Goal: Information Seeking & Learning: Learn about a topic

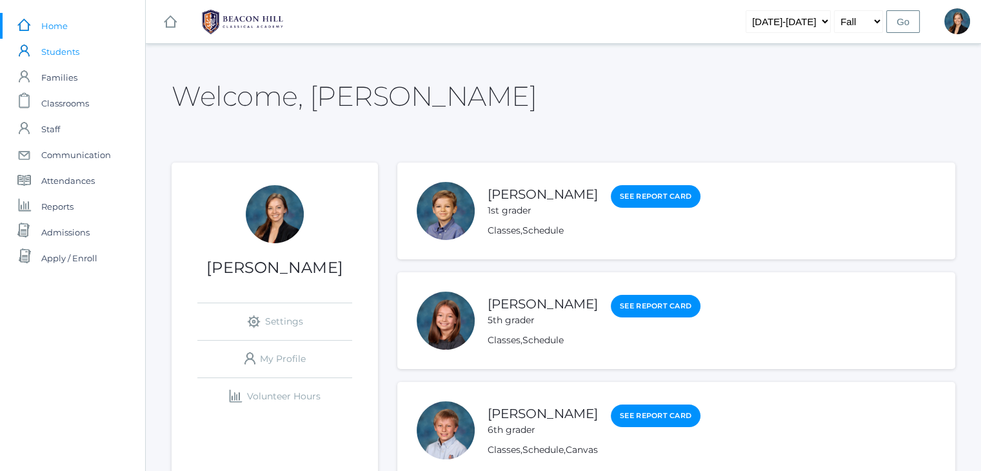
click at [59, 57] on span "Students" at bounding box center [60, 52] width 38 height 26
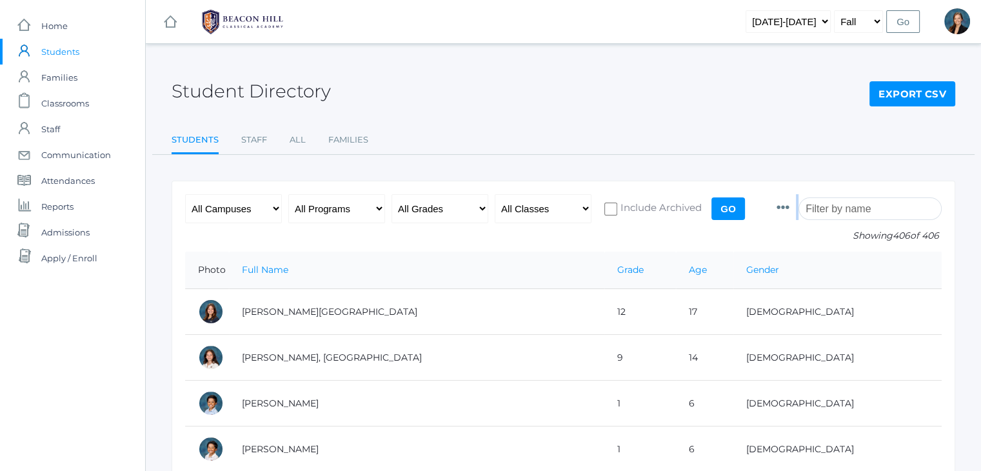
drag, startPoint x: 543, startPoint y: 120, endPoint x: 879, endPoint y: 212, distance: 348.3
click at [879, 212] on input "search" at bounding box center [870, 208] width 143 height 23
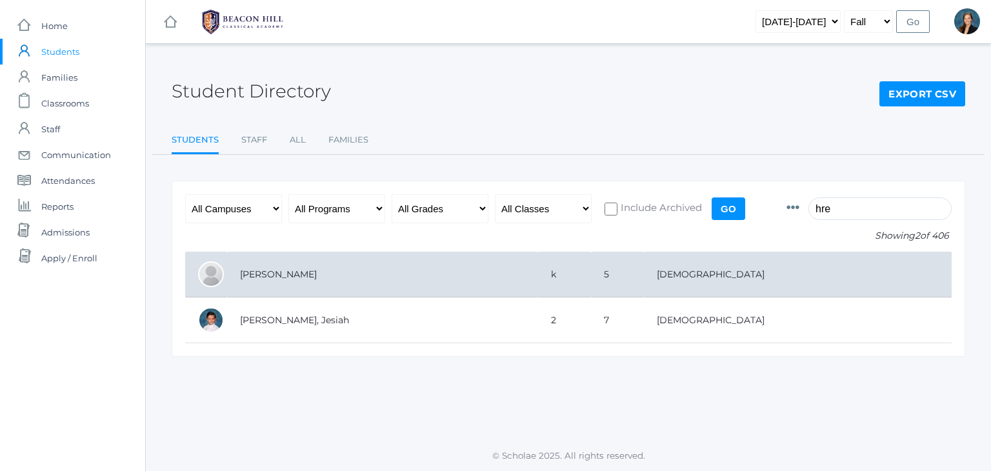
type input "hre"
click at [282, 270] on td "[PERSON_NAME]" at bounding box center [382, 275] width 311 height 46
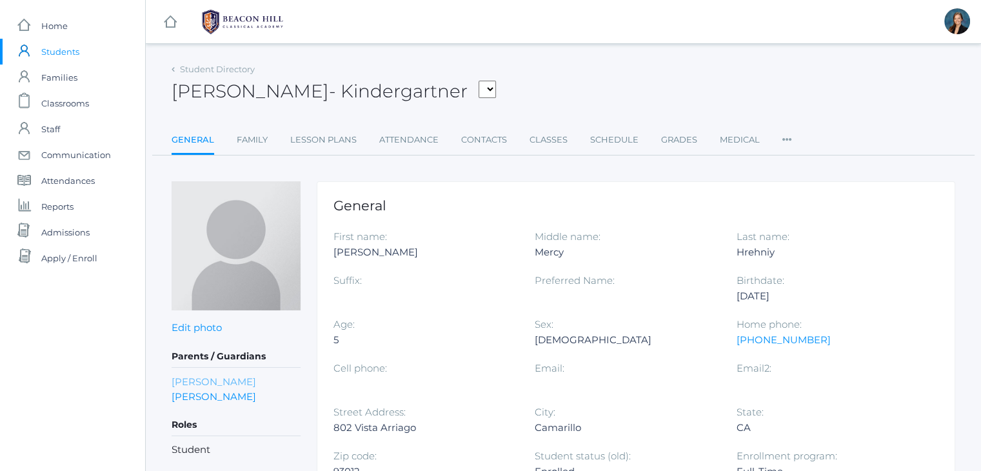
click at [188, 384] on link "[PERSON_NAME]" at bounding box center [214, 381] width 84 height 15
click at [659, 104] on div "[PERSON_NAME] - Kindergartner [PERSON_NAME], [PERSON_NAME], [PERSON_NAME], [PER…" at bounding box center [564, 84] width 784 height 48
click at [661, 103] on div "Hannah Hrehniy - Kindergartner Bair, Charlotte Bell, Jordan Blasman, Lee Callaw…" at bounding box center [564, 84] width 784 height 48
click at [442, 8] on div "icons/ui/navigation/hamburger Created with Sketch. icons/ui/navigation/home Cre…" at bounding box center [563, 21] width 835 height 43
click at [456, 37] on div "icons/ui/navigation/hamburger Created with Sketch. icons/ui/navigation/home Cre…" at bounding box center [563, 21] width 835 height 43
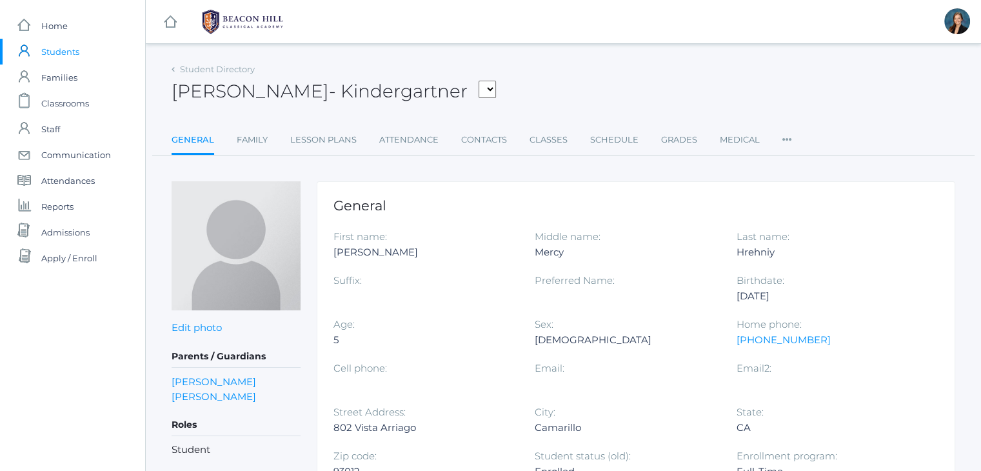
click at [605, 60] on div "Hannah Hrehniy - Kindergartner Bair, Charlotte Bell, Jordan Blasman, Lee Callaw…" at bounding box center [564, 84] width 784 height 48
click at [67, 55] on span "Students" at bounding box center [60, 52] width 38 height 26
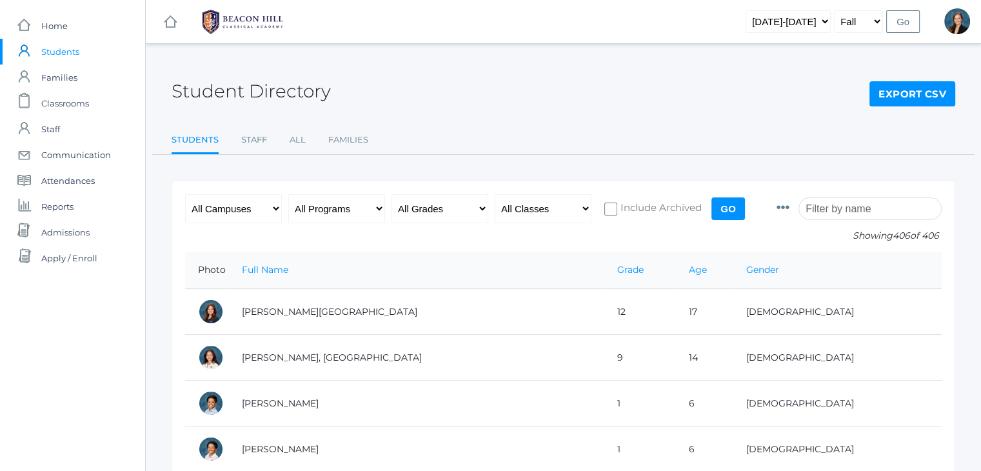
click at [860, 209] on input "search" at bounding box center [870, 208] width 143 height 23
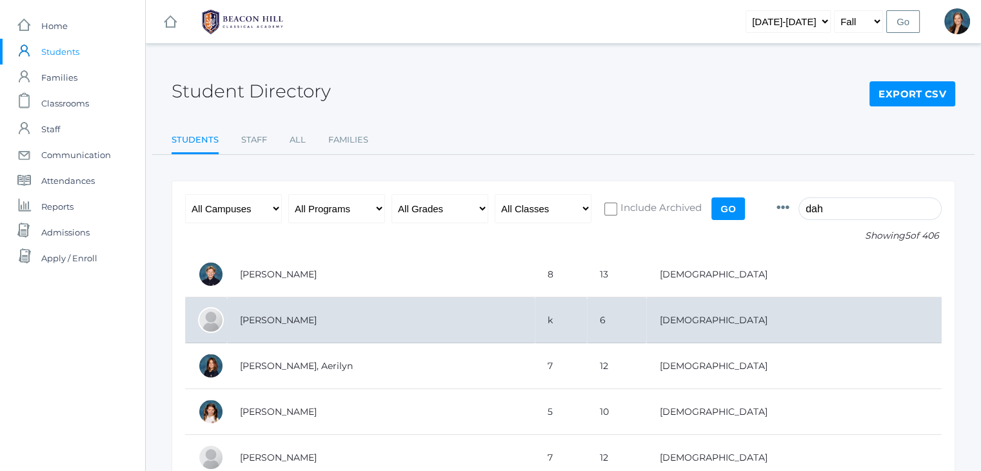
type input "dah"
click at [386, 317] on td "Dahlstrom, Teddy" at bounding box center [381, 320] width 308 height 46
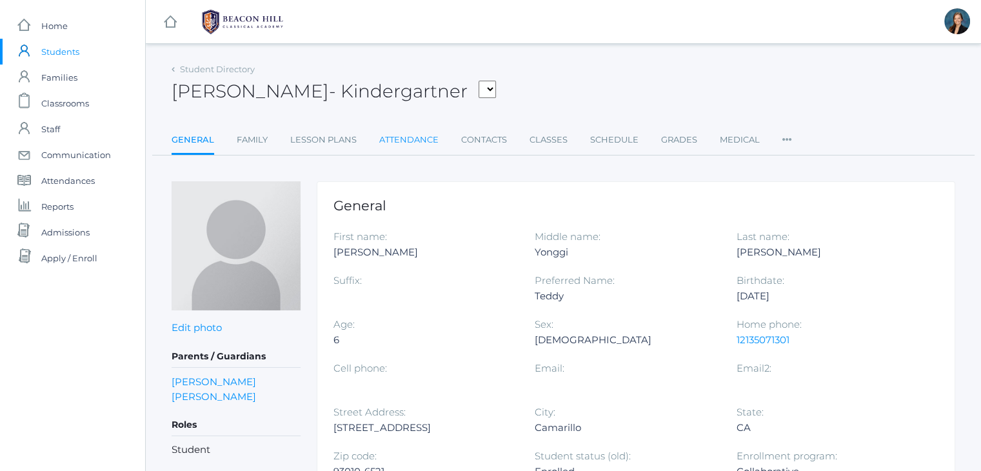
click at [388, 146] on link "Attendance" at bounding box center [408, 140] width 59 height 26
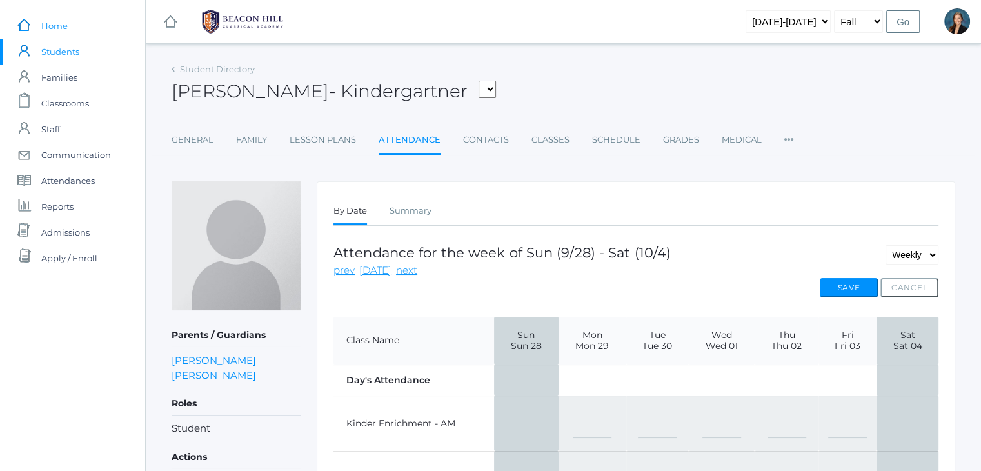
click at [69, 26] on link "icons/ui/navigation/home Created with Sketch. Home" at bounding box center [72, 26] width 145 height 26
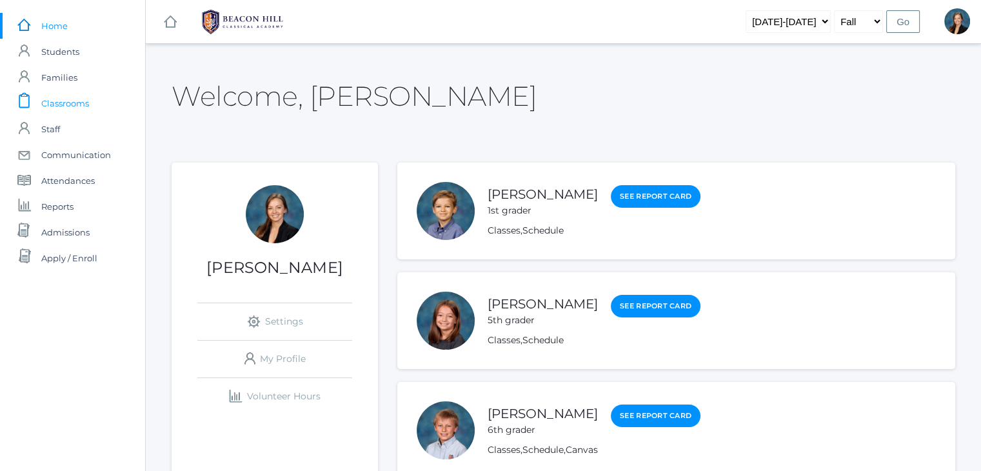
click at [63, 103] on span "Classrooms" at bounding box center [65, 103] width 48 height 26
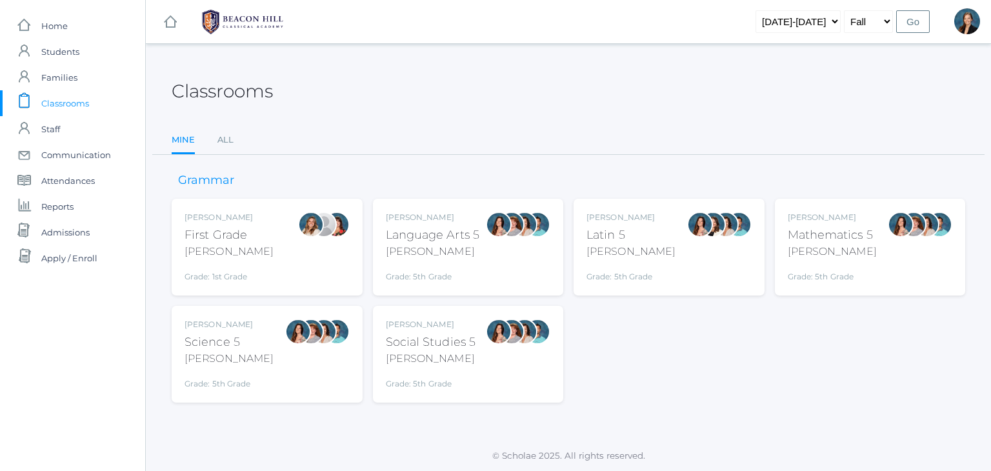
click at [57, 97] on span "Classrooms" at bounding box center [65, 103] width 48 height 26
click at [221, 143] on link "All" at bounding box center [225, 140] width 16 height 26
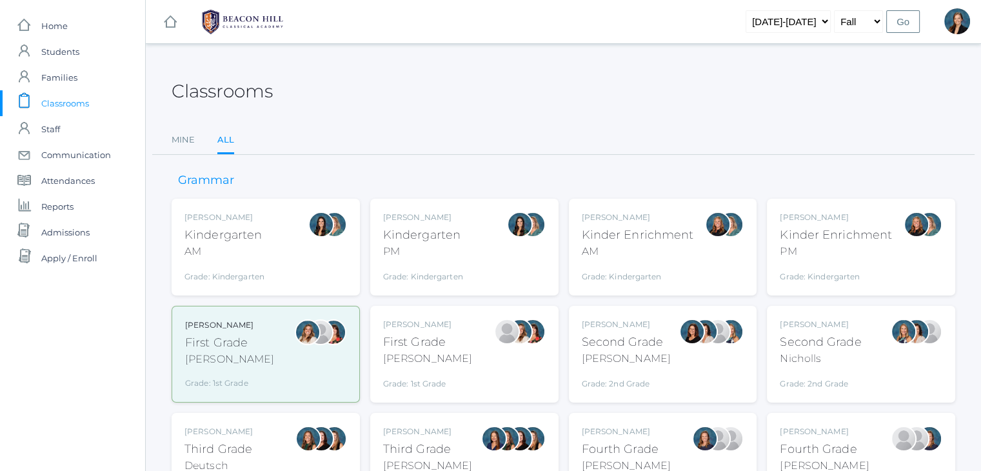
click at [261, 238] on div "Kindergarten" at bounding box center [224, 234] width 80 height 17
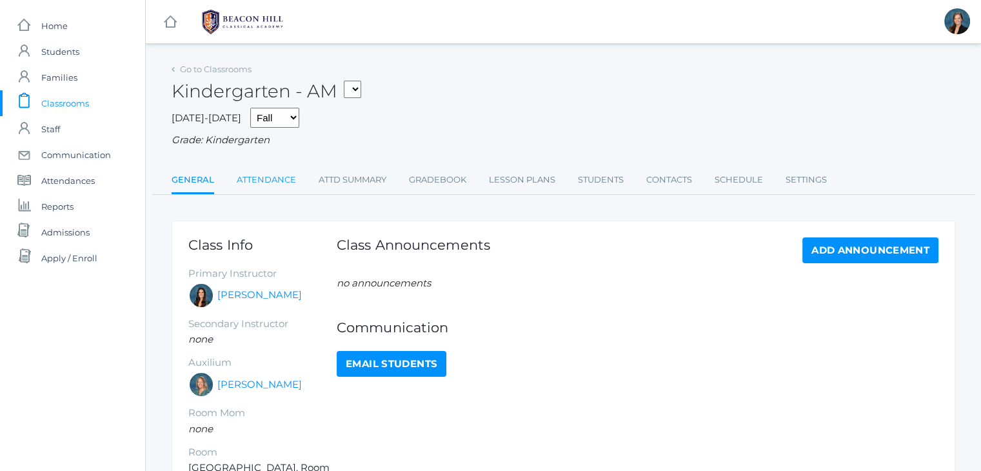
click at [264, 176] on link "Attendance" at bounding box center [266, 180] width 59 height 26
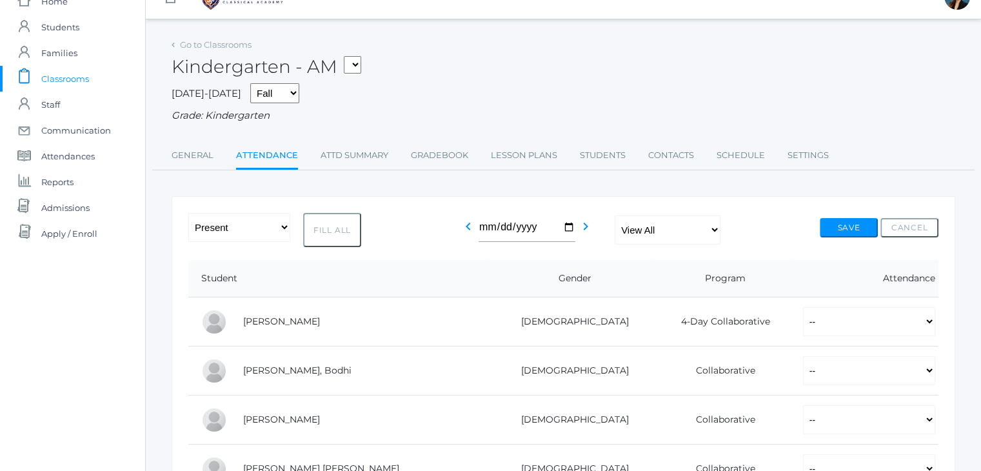
scroll to position [26, 0]
click at [75, 74] on span "Classrooms" at bounding box center [65, 78] width 48 height 26
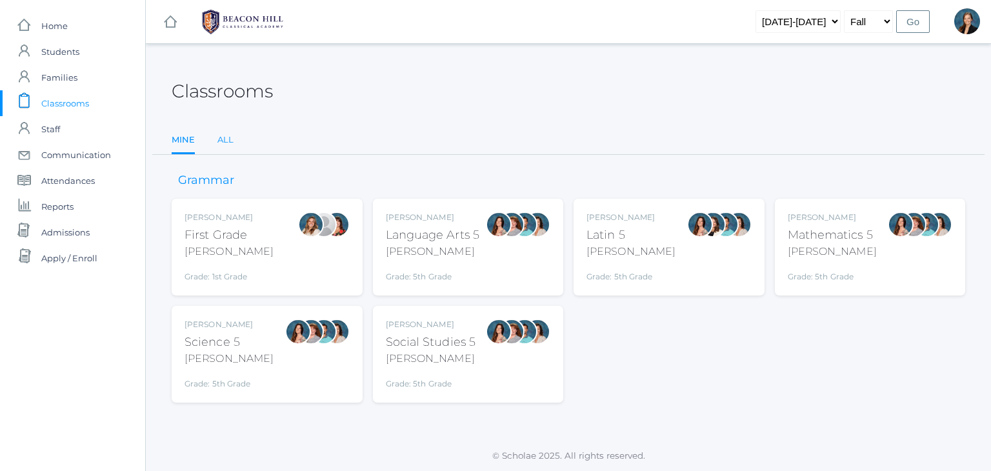
click at [223, 138] on link "All" at bounding box center [225, 140] width 16 height 26
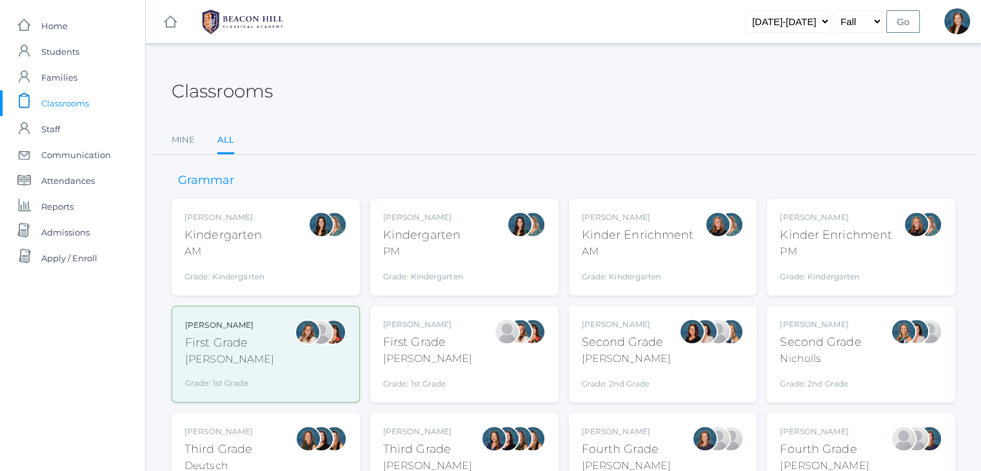
click at [664, 244] on div "AM" at bounding box center [638, 251] width 112 height 15
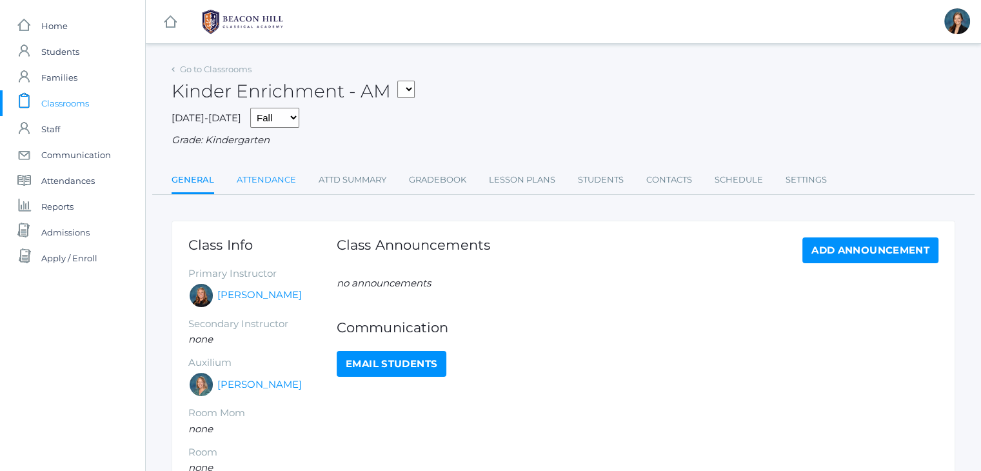
click at [273, 178] on link "Attendance" at bounding box center [266, 180] width 59 height 26
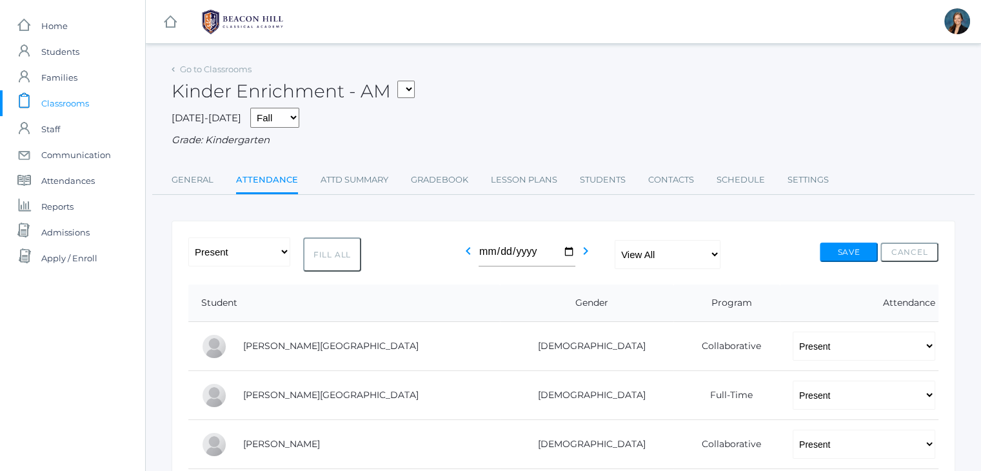
click at [63, 96] on span "Classrooms" at bounding box center [65, 103] width 48 height 26
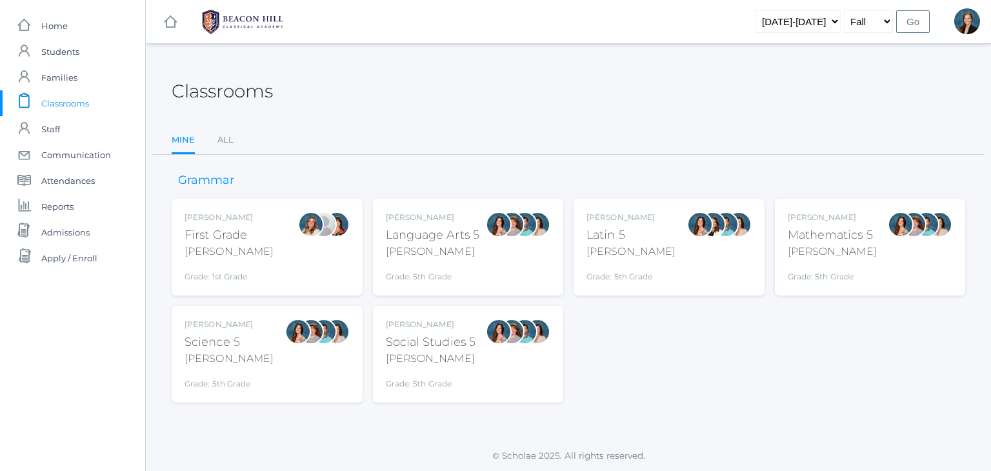
click at [209, 225] on div "Liv Barber First Grade Barber Grade: 1st Grade 01LA" at bounding box center [228, 247] width 89 height 71
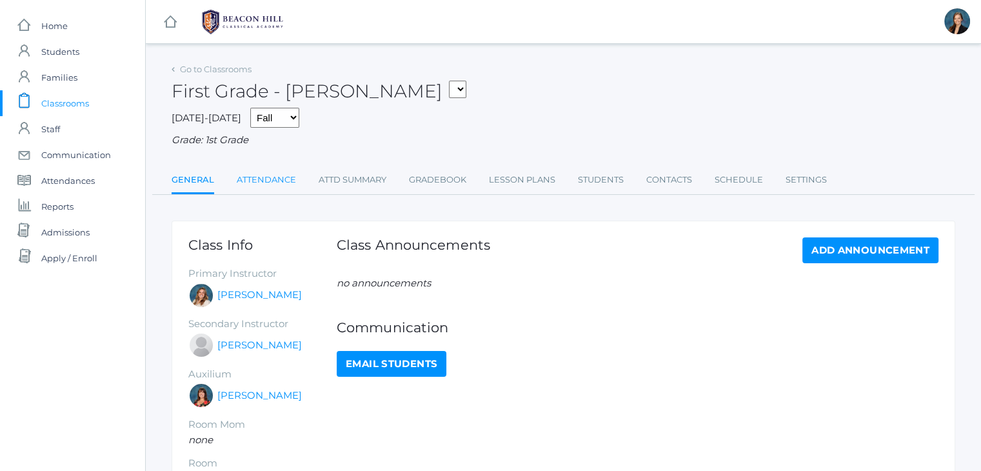
click at [240, 183] on link "Attendance" at bounding box center [266, 180] width 59 height 26
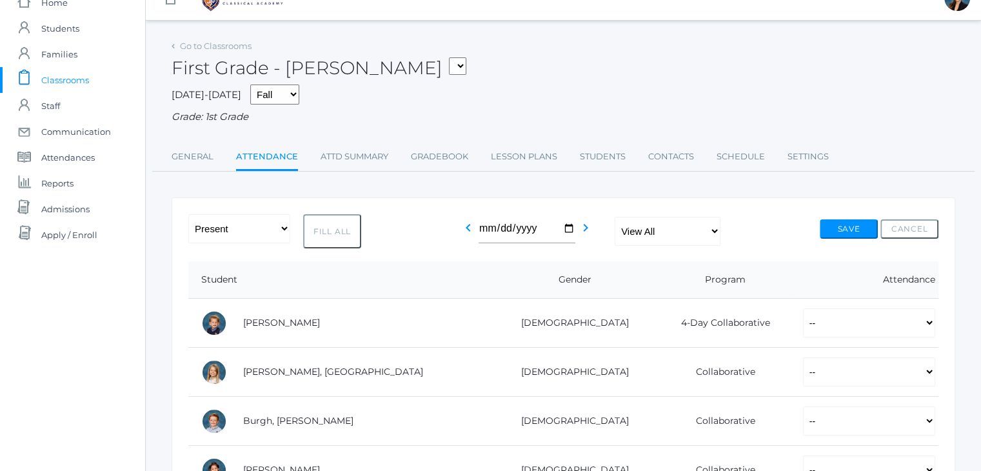
scroll to position [26, 0]
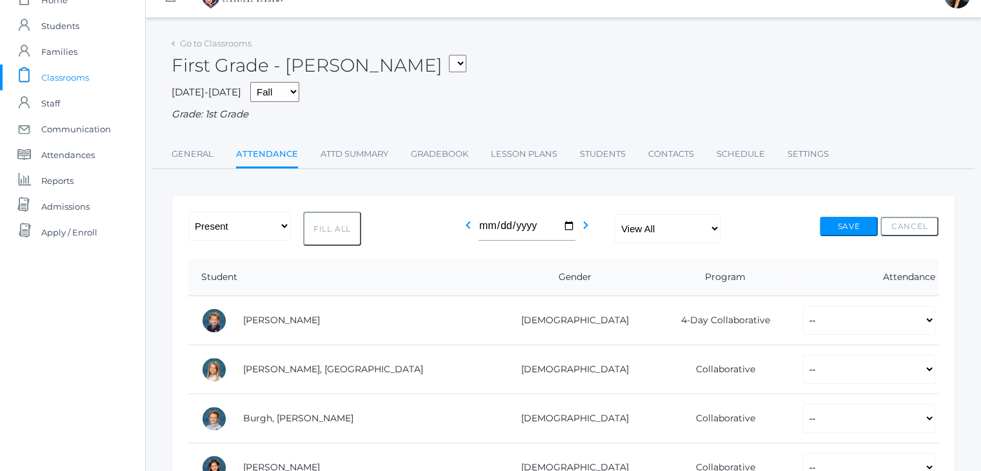
click at [72, 79] on span "Classrooms" at bounding box center [65, 78] width 48 height 26
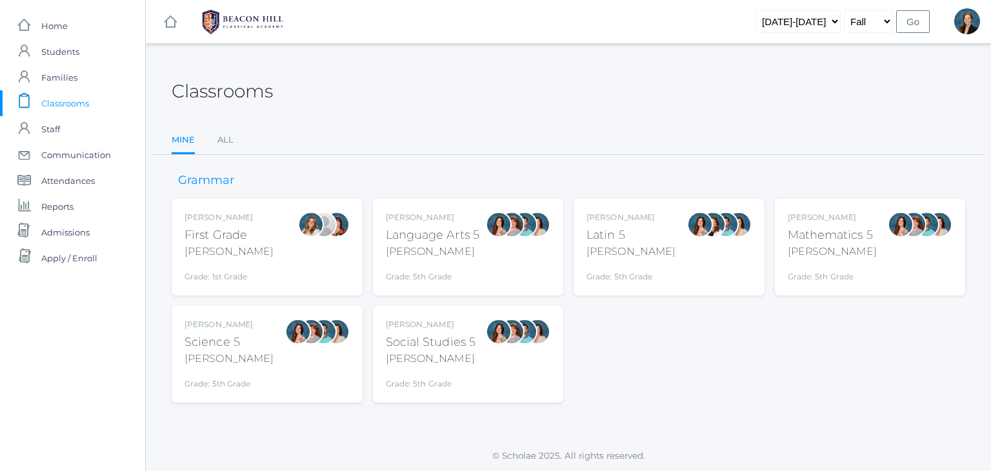
click at [57, 104] on span "Classrooms" at bounding box center [65, 103] width 48 height 26
click at [230, 140] on link "All" at bounding box center [225, 140] width 16 height 26
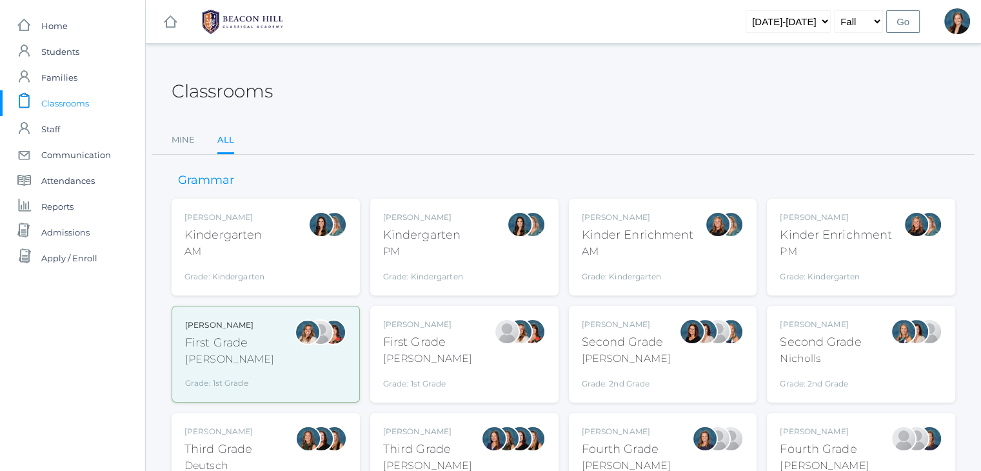
click at [431, 355] on div "[PERSON_NAME]" at bounding box center [427, 358] width 89 height 15
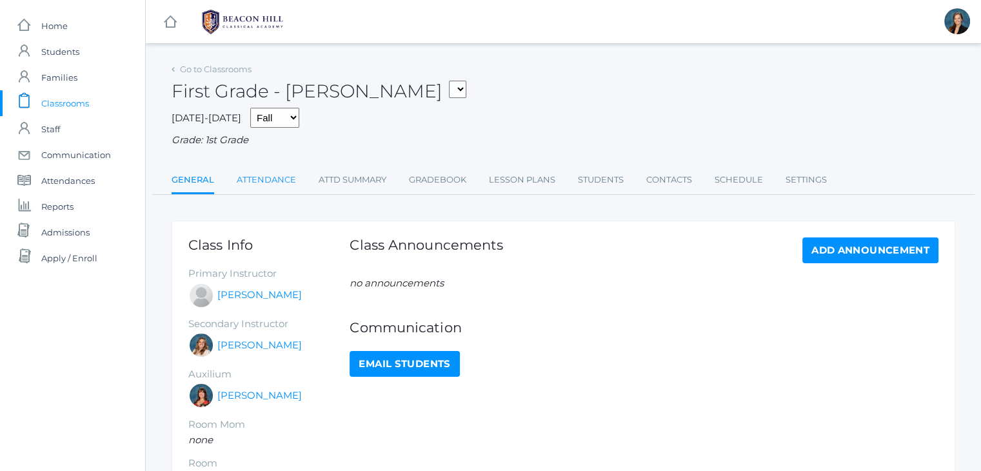
click at [257, 184] on link "Attendance" at bounding box center [266, 180] width 59 height 26
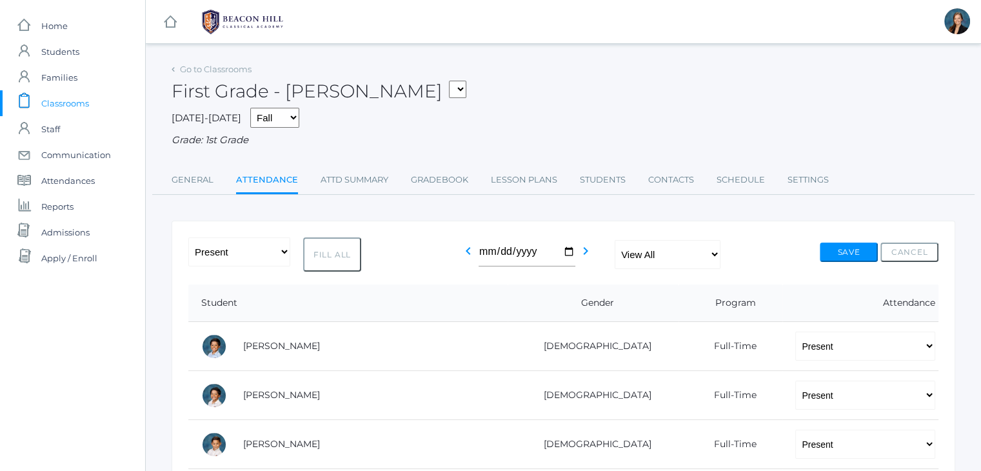
click at [465, 99] on div "First Grade - Watson 01LA - First Grade Barber 05LATIN - Latin 5 Salazar 05MATH…" at bounding box center [564, 84] width 784 height 48
click at [57, 110] on span "Classrooms" at bounding box center [65, 103] width 48 height 26
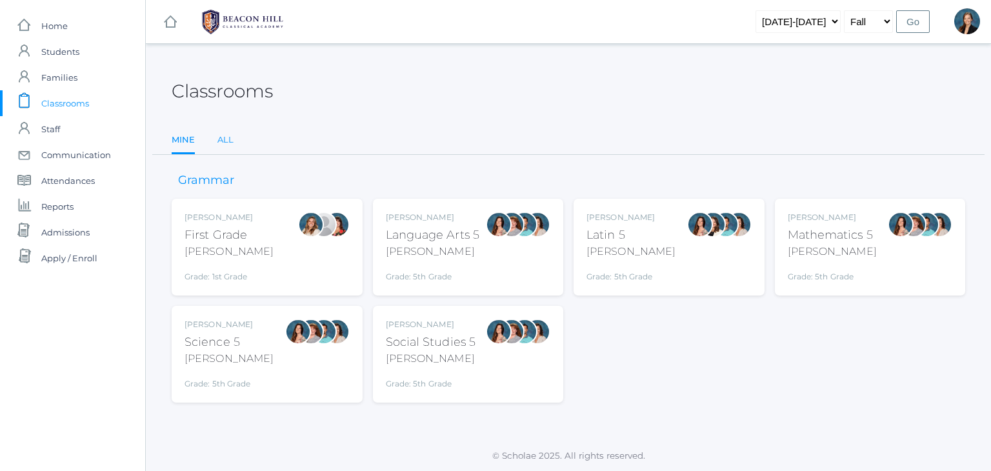
click at [219, 144] on link "All" at bounding box center [225, 140] width 16 height 26
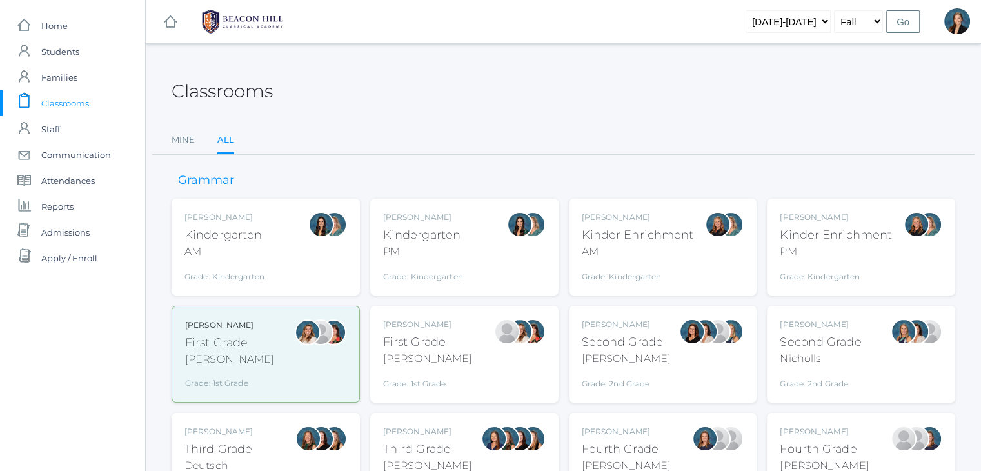
click at [681, 367] on div at bounding box center [692, 354] width 26 height 71
click at [815, 326] on div "Courtney Nicholls" at bounding box center [820, 325] width 81 height 12
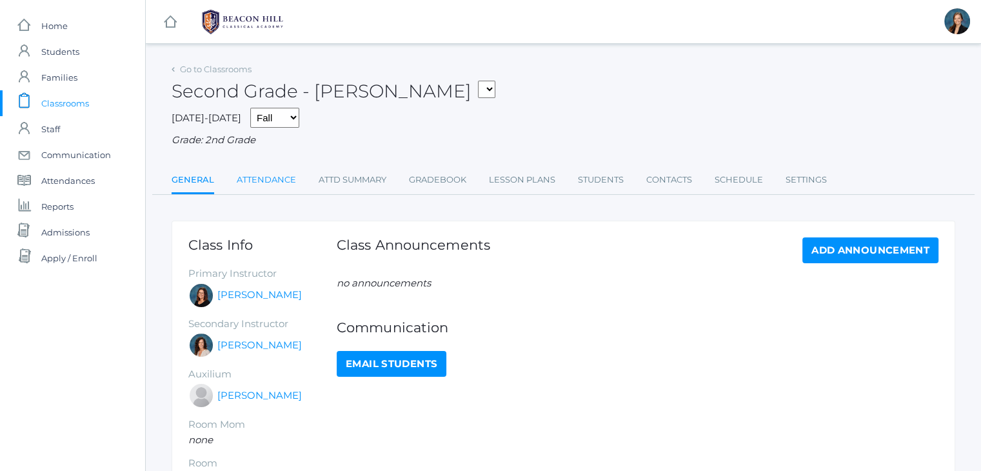
click at [278, 186] on link "Attendance" at bounding box center [266, 180] width 59 height 26
click at [279, 179] on link "Attendance" at bounding box center [266, 180] width 59 height 26
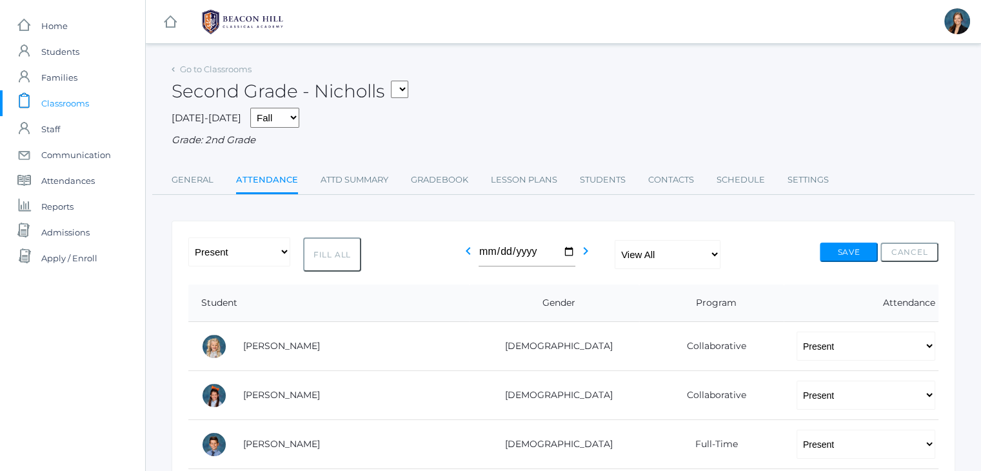
click at [46, 103] on span "Classrooms" at bounding box center [65, 103] width 48 height 26
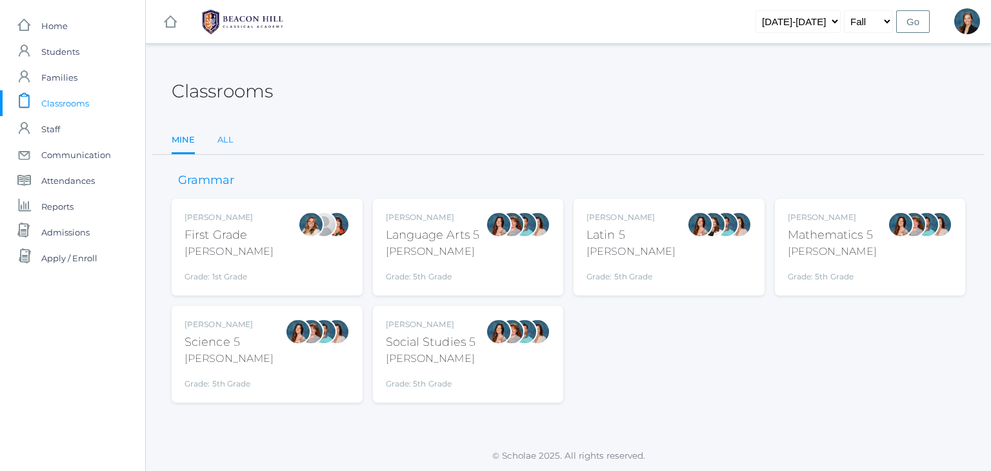
click at [225, 143] on link "All" at bounding box center [225, 140] width 16 height 26
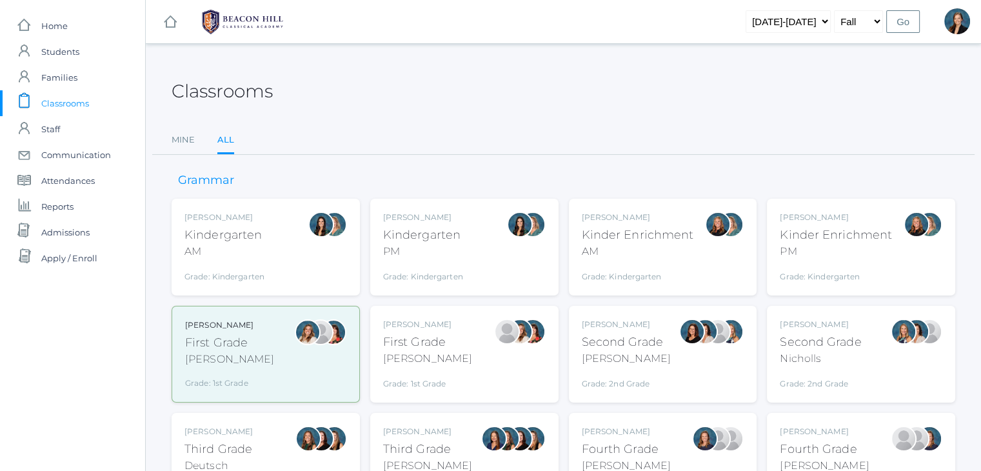
click at [185, 447] on div "Third Grade" at bounding box center [218, 449] width 68 height 17
click at [451, 426] on div "Lori Webster Third Grade Webster Grade: 3rd Grade 03LA" at bounding box center [464, 461] width 163 height 71
click at [602, 401] on div "Emily Balli Second Grade Balli Grade: 2nd Grade 02LA" at bounding box center [663, 354] width 188 height 97
click at [609, 426] on div "Ellie Bradley" at bounding box center [626, 432] width 89 height 12
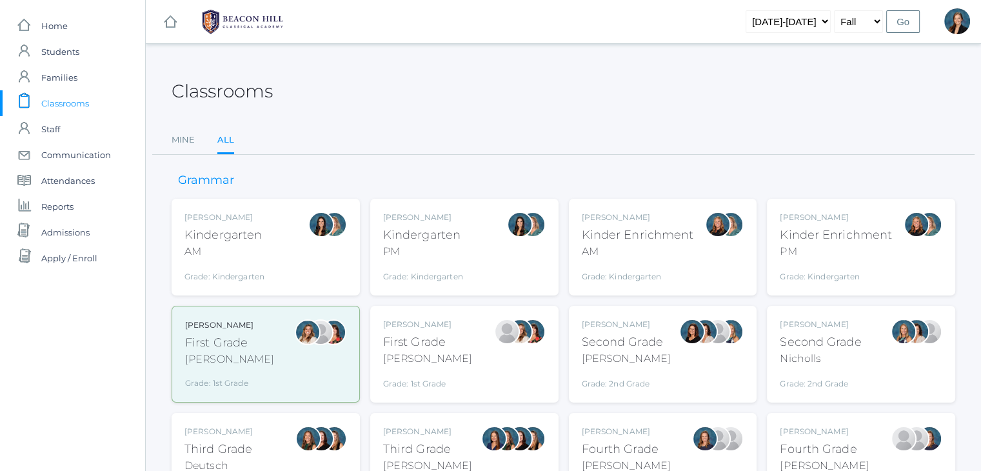
click at [826, 433] on div "[PERSON_NAME]" at bounding box center [824, 432] width 89 height 12
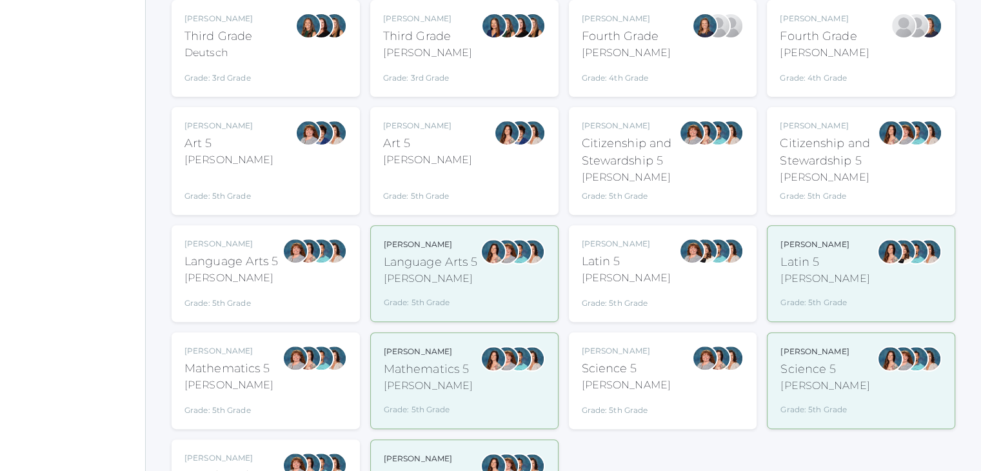
scroll to position [439, 0]
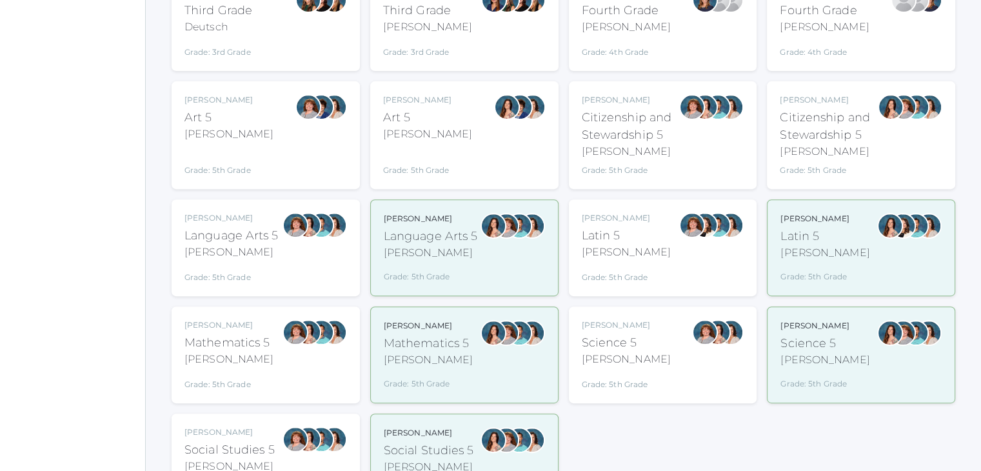
click at [244, 262] on div "Sarah Bence Language Arts 5 Bence Grade: 5th Grade 05LA" at bounding box center [231, 247] width 94 height 71
click at [619, 34] on div "Ellie Bradley Fourth Grade Bradley Grade: 4th Grade 04LA" at bounding box center [626, 22] width 89 height 71
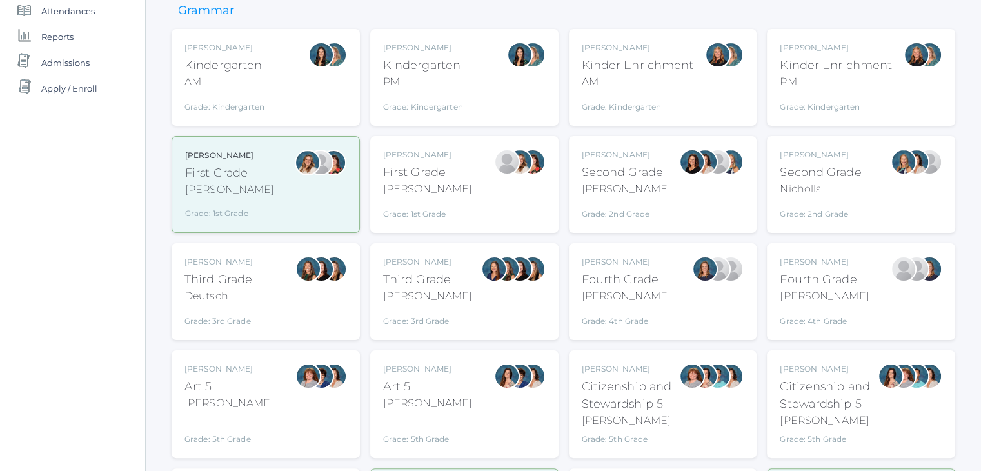
scroll to position [129, 0]
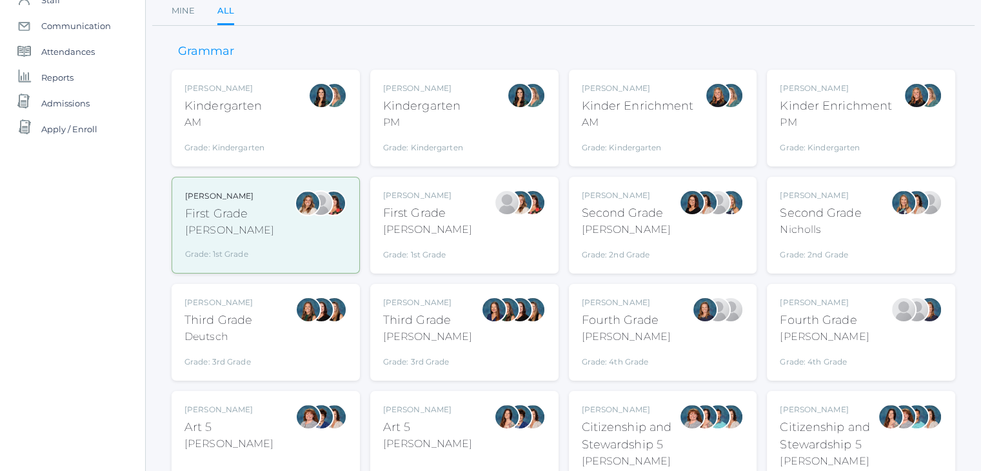
click at [237, 136] on div "Grade: Kindergarten" at bounding box center [224, 144] width 80 height 18
click at [277, 225] on div "Liv Barber First Grade Barber Grade: 1st Grade 01LA" at bounding box center [265, 225] width 161 height 70
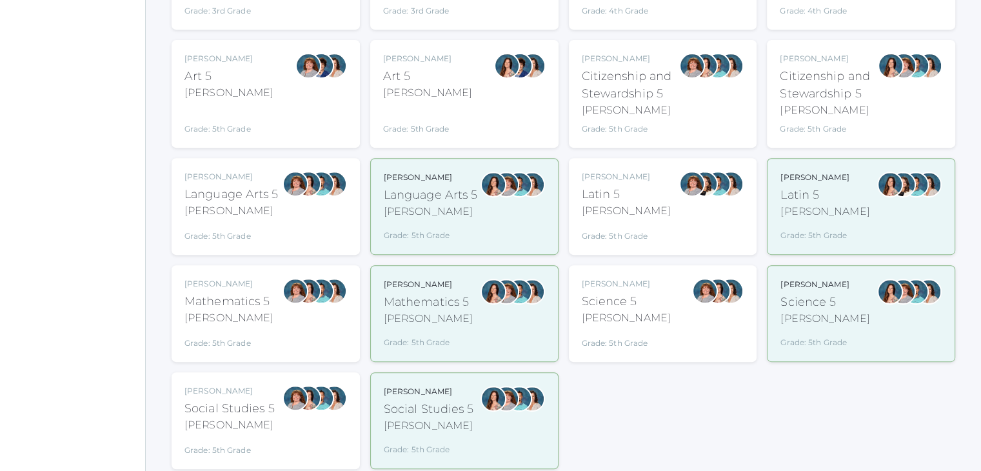
scroll to position [490, 0]
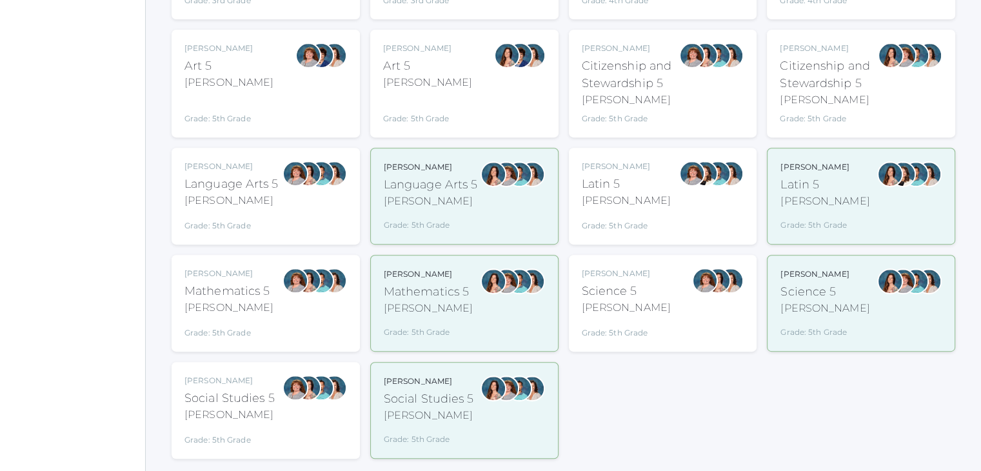
click at [431, 217] on div "Grade: 5th Grade" at bounding box center [431, 222] width 94 height 17
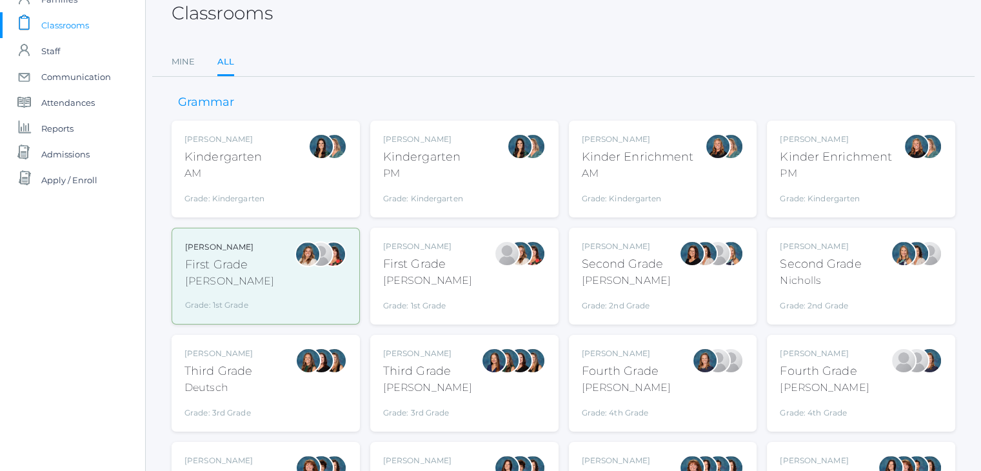
click at [255, 138] on div "[PERSON_NAME]" at bounding box center [224, 140] width 80 height 12
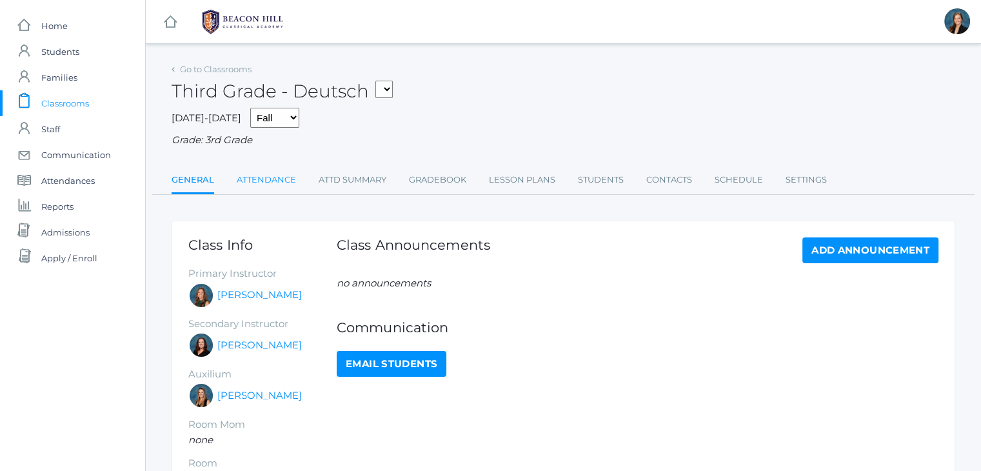
click at [246, 175] on link "Attendance" at bounding box center [266, 180] width 59 height 26
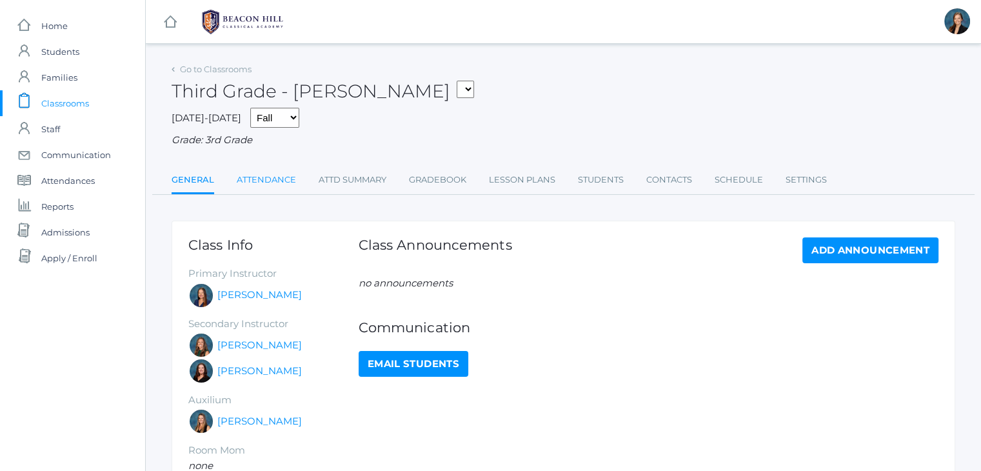
click at [258, 188] on link "Attendance" at bounding box center [266, 180] width 59 height 26
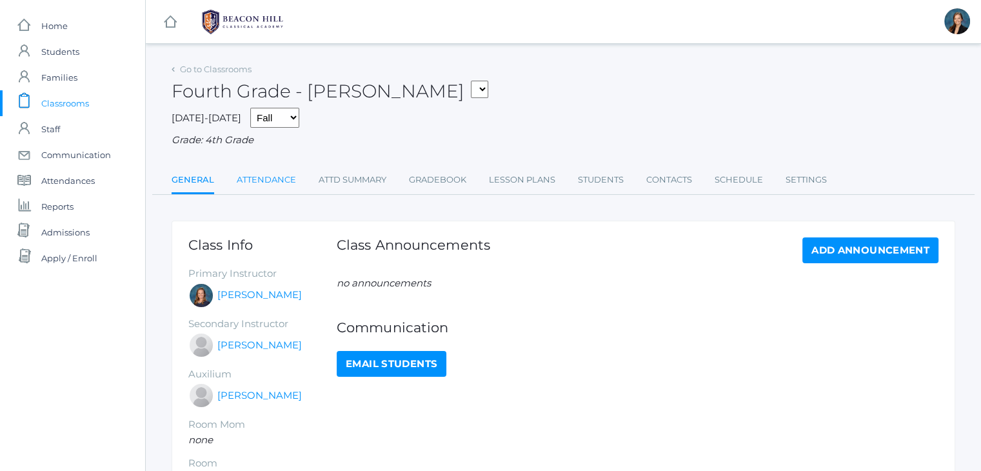
click at [271, 188] on link "Attendance" at bounding box center [266, 180] width 59 height 26
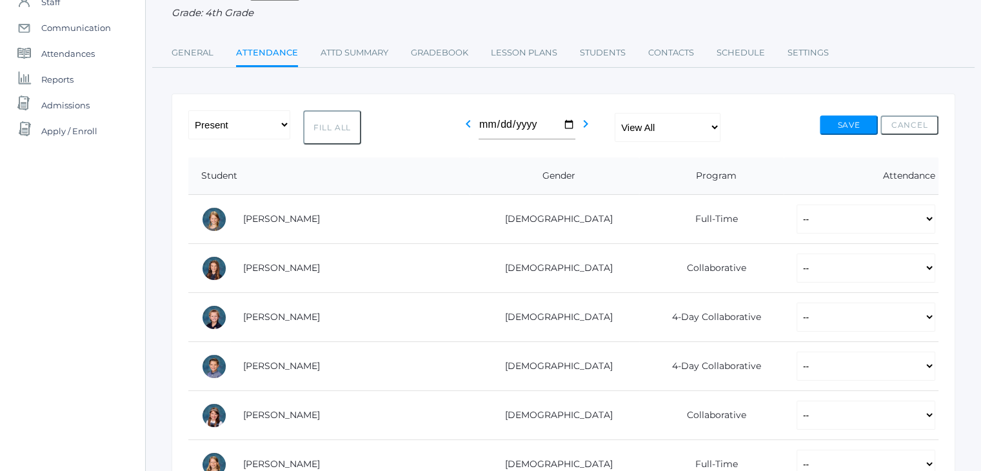
scroll to position [129, 0]
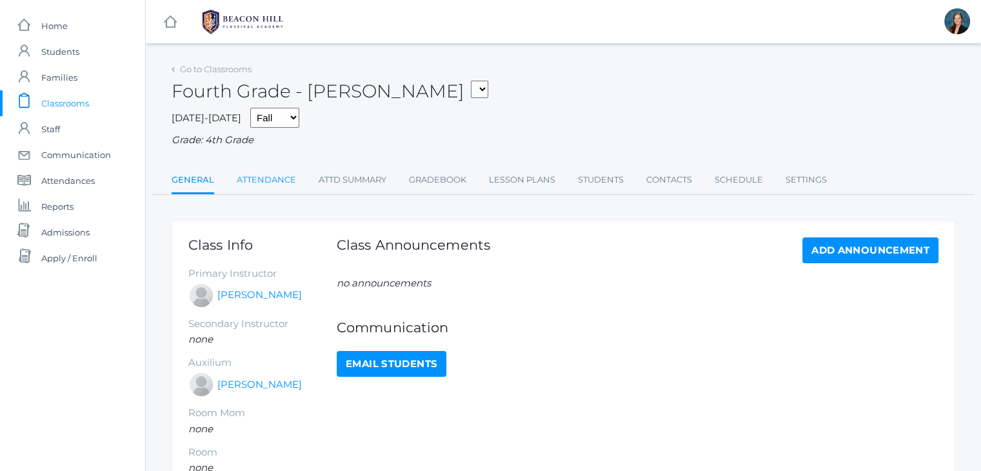
click at [253, 184] on link "Attendance" at bounding box center [266, 180] width 59 height 26
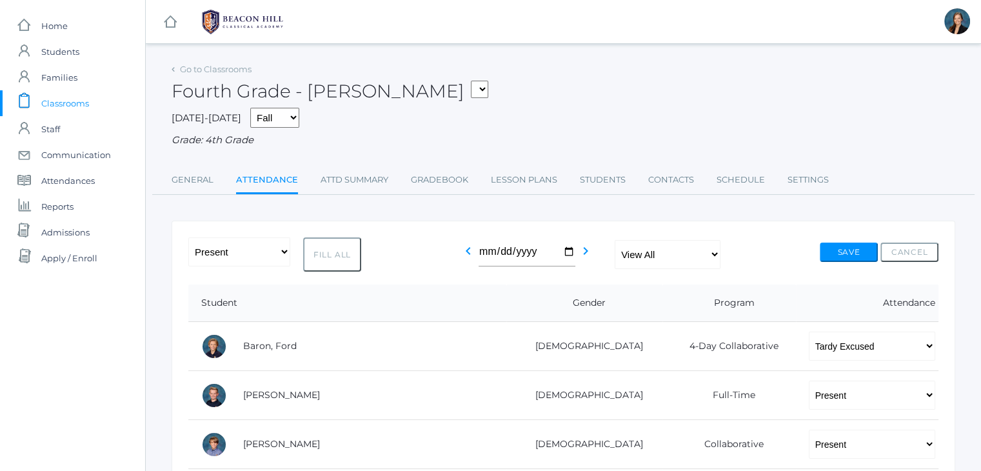
click at [54, 104] on span "Classrooms" at bounding box center [65, 103] width 48 height 26
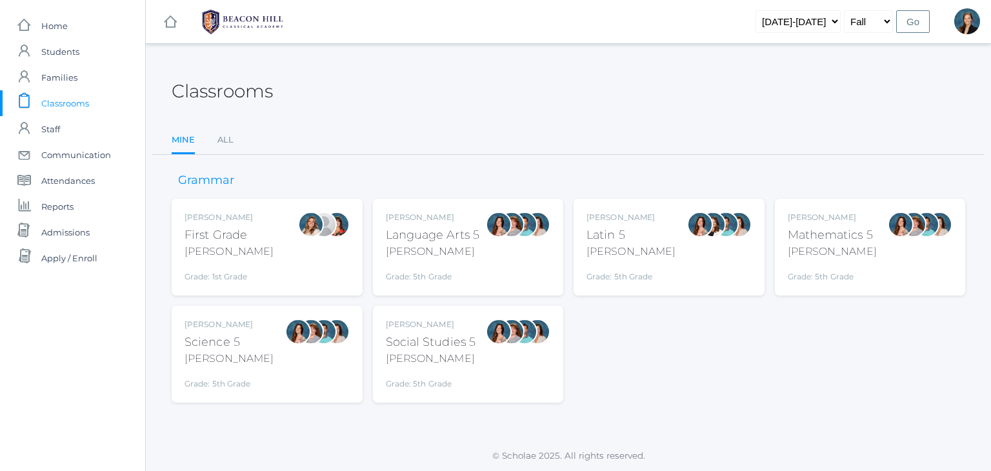
click at [415, 226] on div "Language Arts 5" at bounding box center [433, 234] width 94 height 17
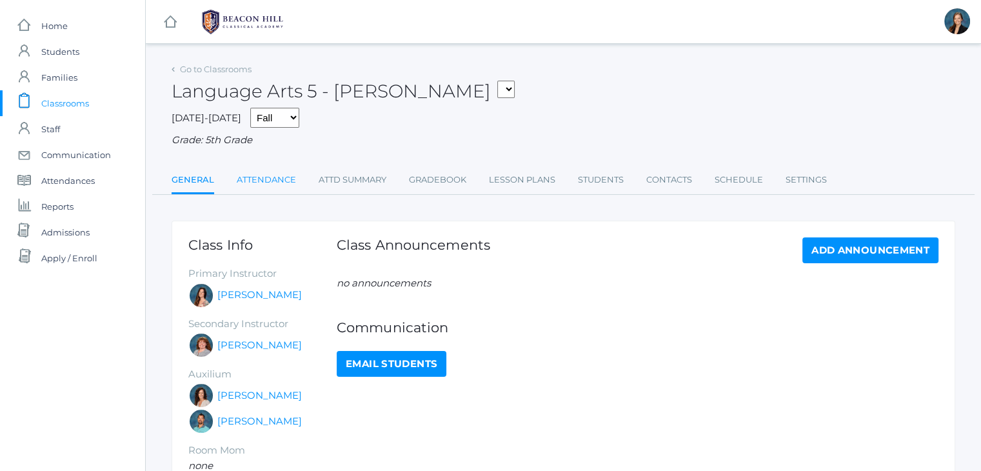
click at [260, 186] on link "Attendance" at bounding box center [266, 180] width 59 height 26
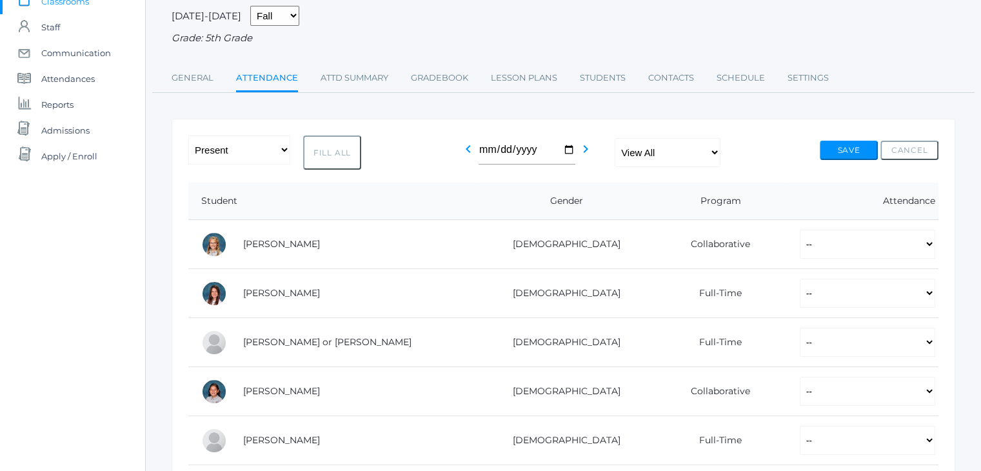
scroll to position [103, 0]
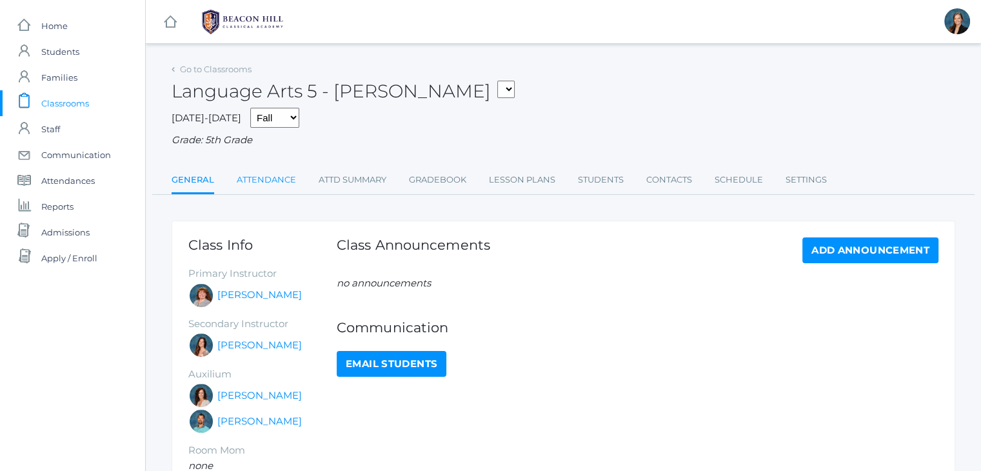
click at [255, 181] on link "Attendance" at bounding box center [266, 180] width 59 height 26
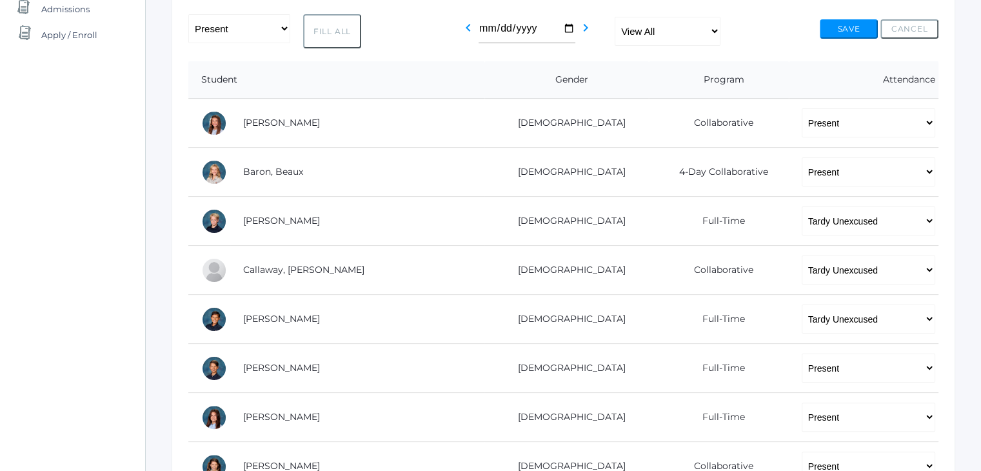
scroll to position [232, 0]
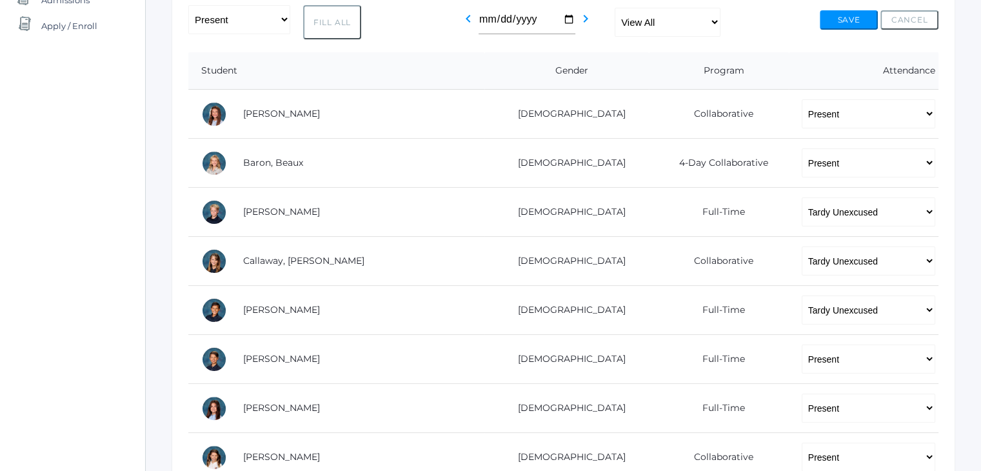
click at [136, 107] on div "icons/ui/navigation/home Created with Sketch. Home icons/user/plain Created wit…" at bounding box center [72, 396] width 145 height 1256
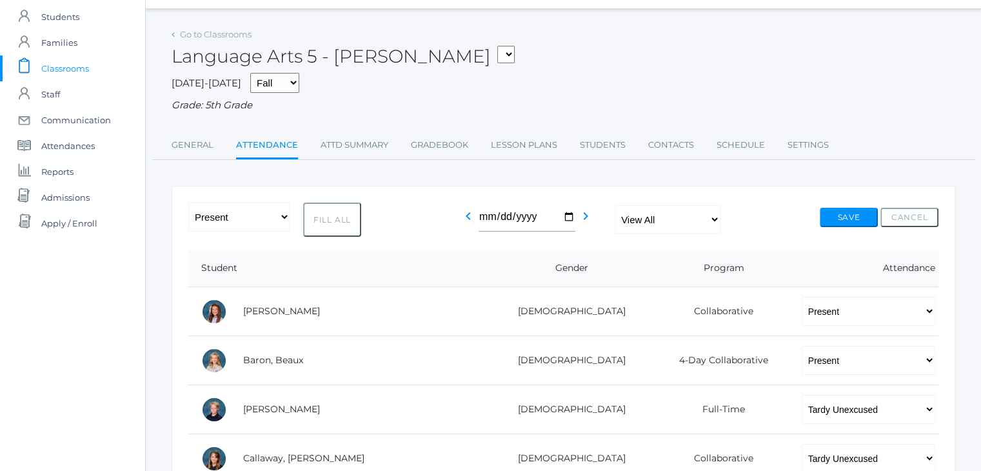
scroll to position [0, 0]
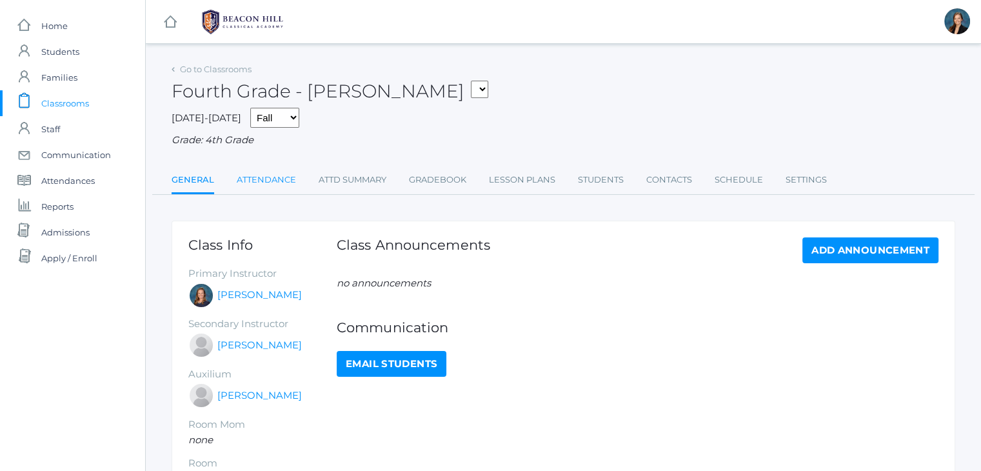
click at [270, 184] on link "Attendance" at bounding box center [266, 180] width 59 height 26
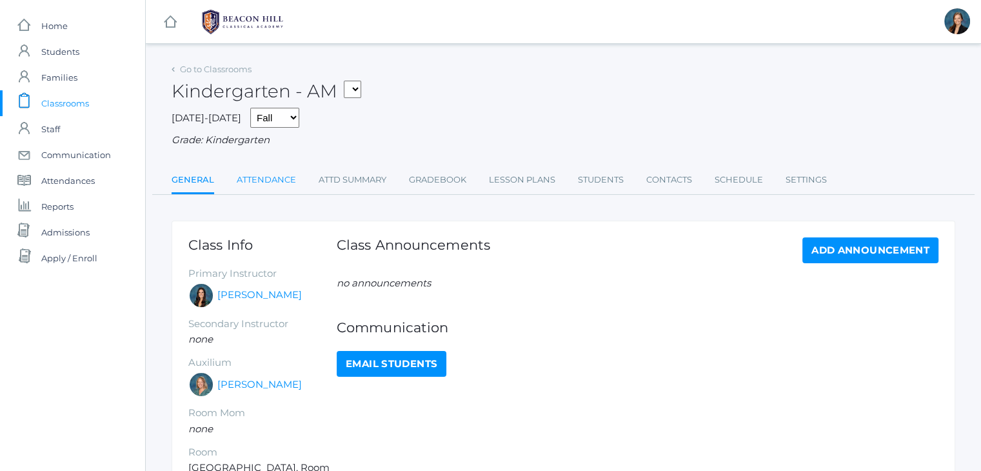
click at [256, 183] on link "Attendance" at bounding box center [266, 180] width 59 height 26
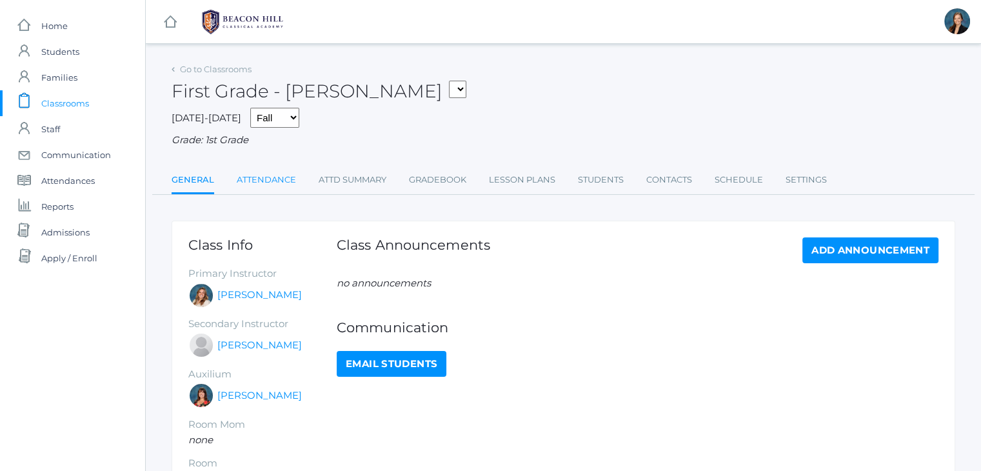
click at [264, 180] on link "Attendance" at bounding box center [266, 180] width 59 height 26
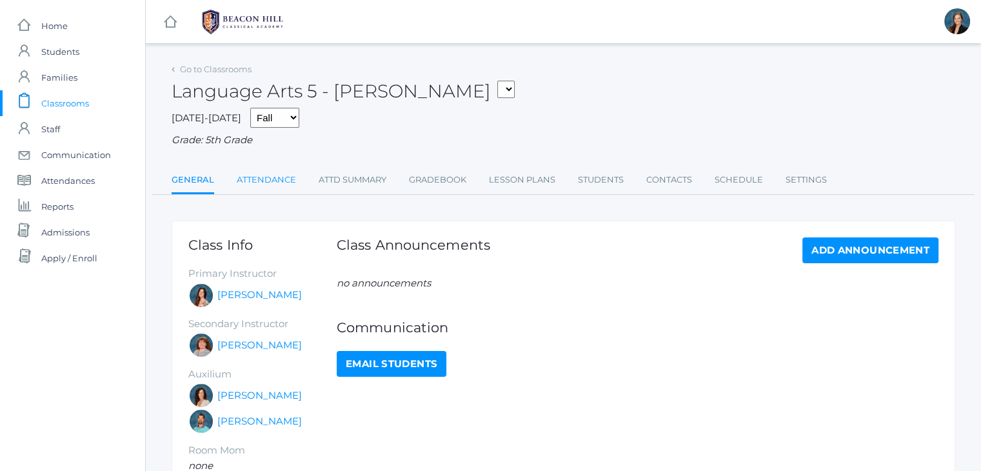
click at [255, 179] on link "Attendance" at bounding box center [266, 180] width 59 height 26
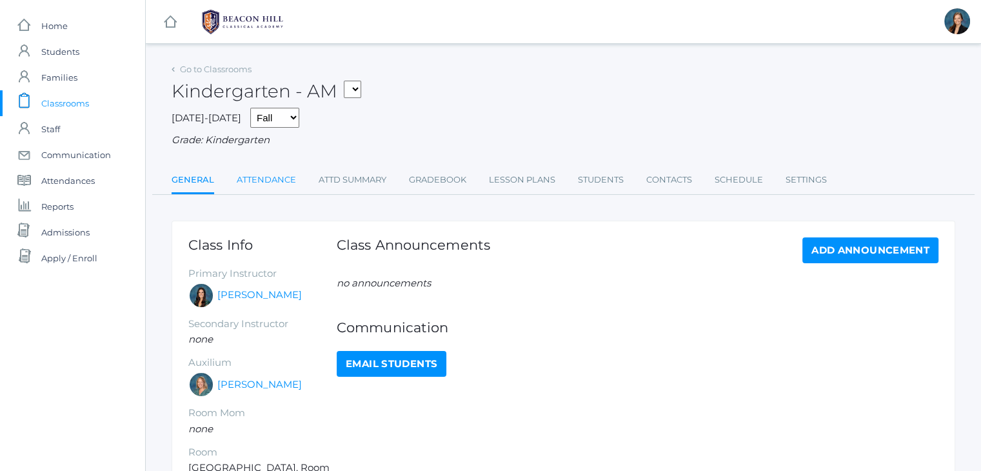
click at [248, 176] on link "Attendance" at bounding box center [266, 180] width 59 height 26
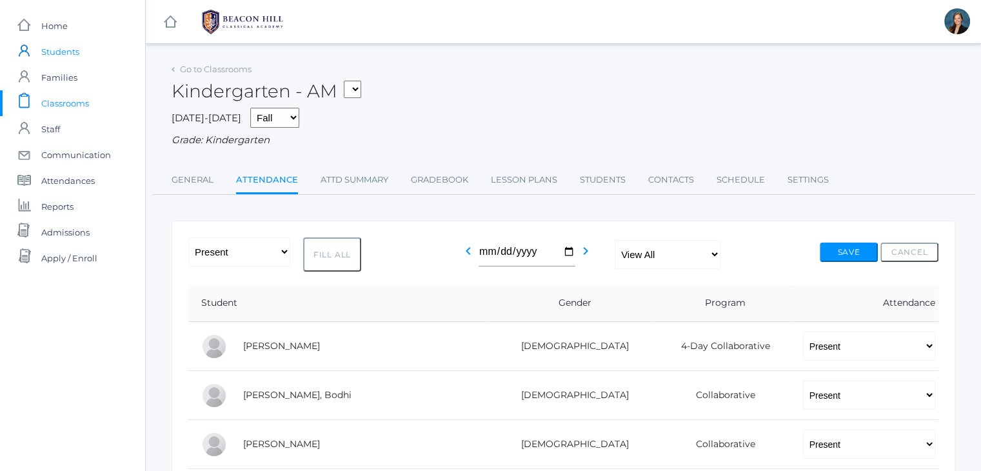
click at [71, 55] on span "Students" at bounding box center [60, 52] width 38 height 26
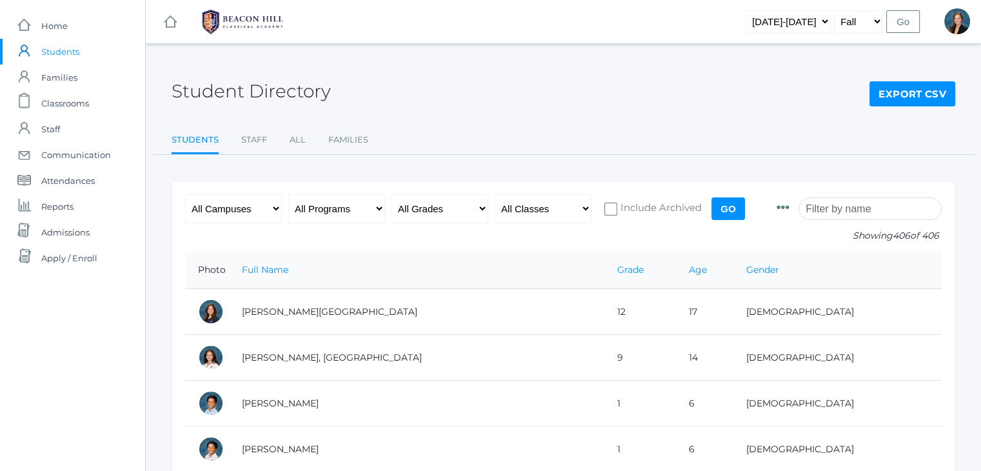
click at [849, 216] on input "search" at bounding box center [870, 208] width 143 height 23
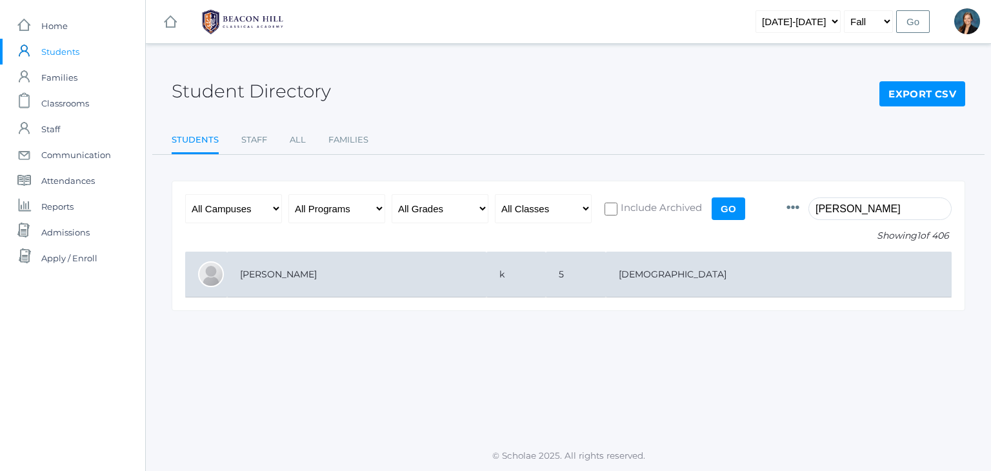
type input "hann"
click at [272, 274] on td "[PERSON_NAME]" at bounding box center [356, 275] width 259 height 46
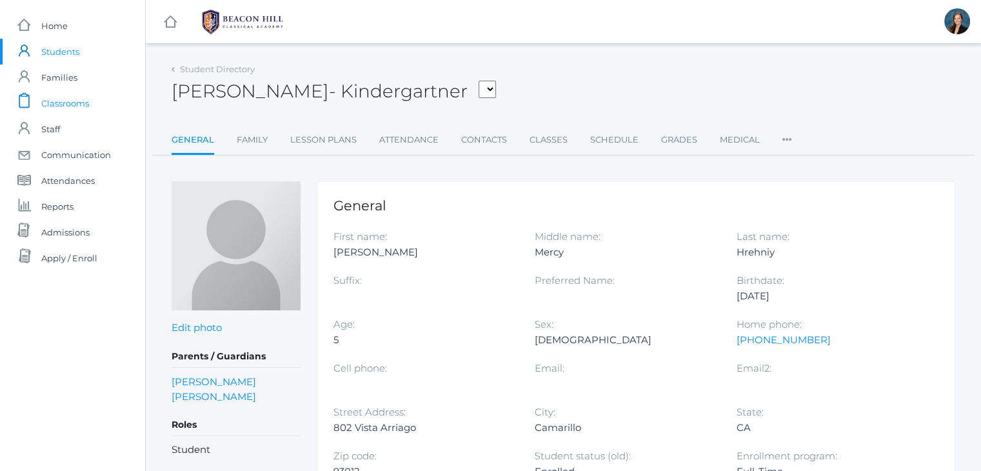
click at [57, 101] on span "Classrooms" at bounding box center [65, 103] width 48 height 26
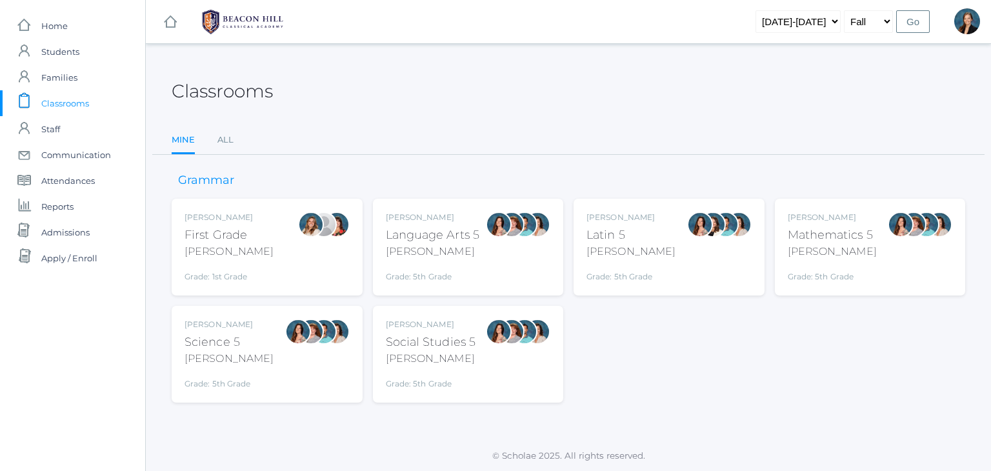
click at [550, 104] on div "Classrooms" at bounding box center [568, 84] width 793 height 48
click at [426, 79] on div "Classrooms" at bounding box center [568, 84] width 793 height 48
click at [369, 72] on div "Classrooms" at bounding box center [568, 84] width 793 height 48
click at [73, 55] on span "Students" at bounding box center [60, 52] width 38 height 26
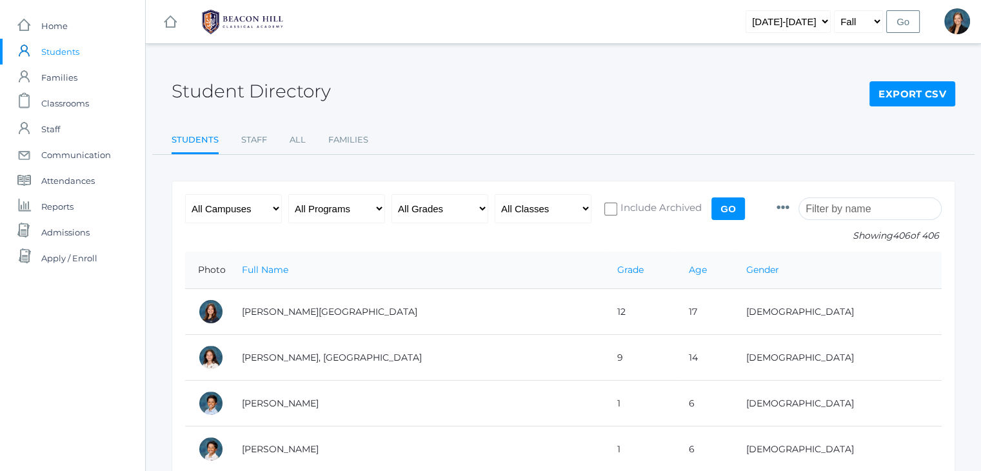
click at [839, 208] on input "search" at bounding box center [870, 208] width 143 height 23
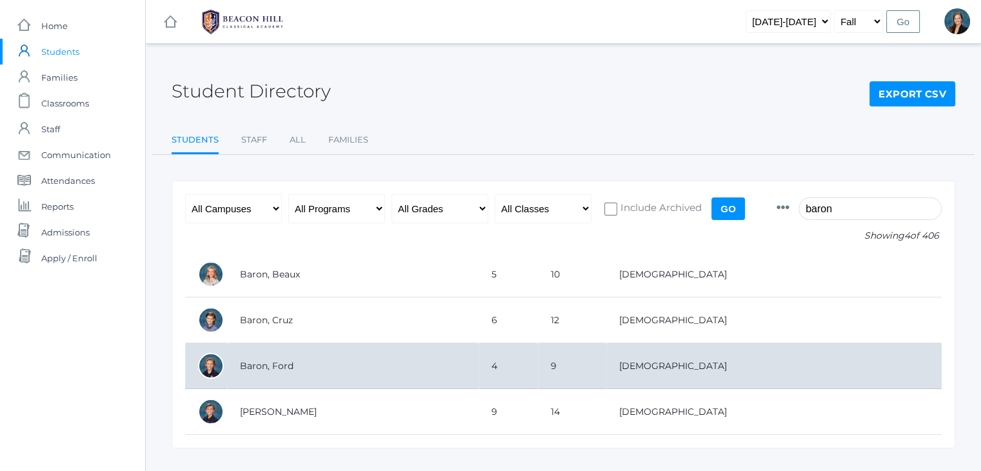
type input "baron"
click at [297, 370] on td "Baron, Ford" at bounding box center [353, 366] width 252 height 46
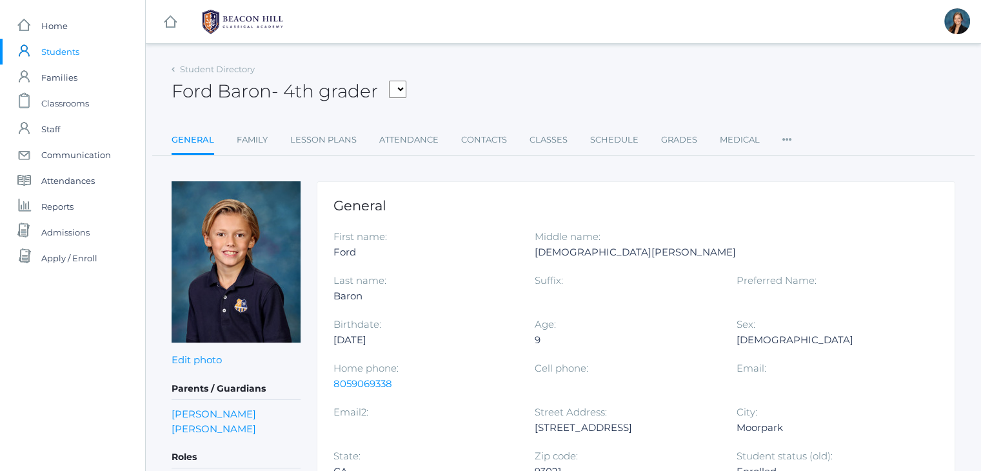
click at [51, 52] on span "Students" at bounding box center [60, 52] width 38 height 26
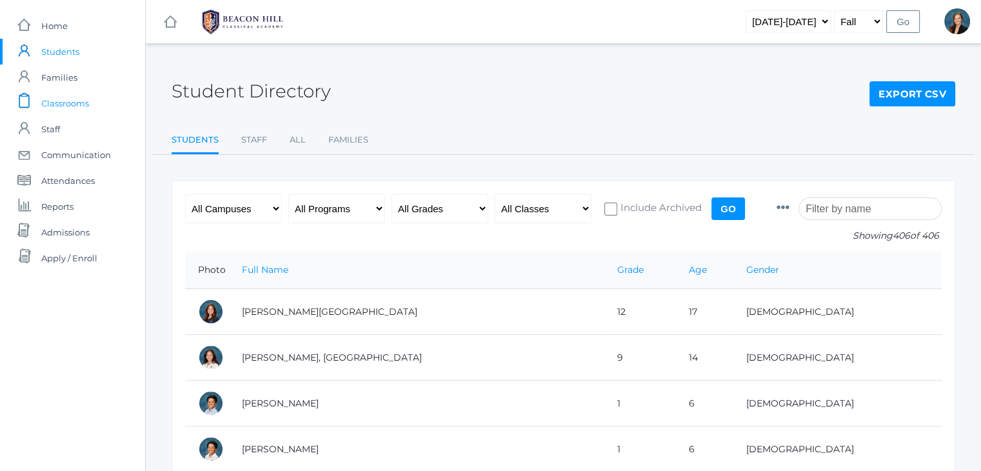
click at [55, 108] on span "Classrooms" at bounding box center [65, 103] width 48 height 26
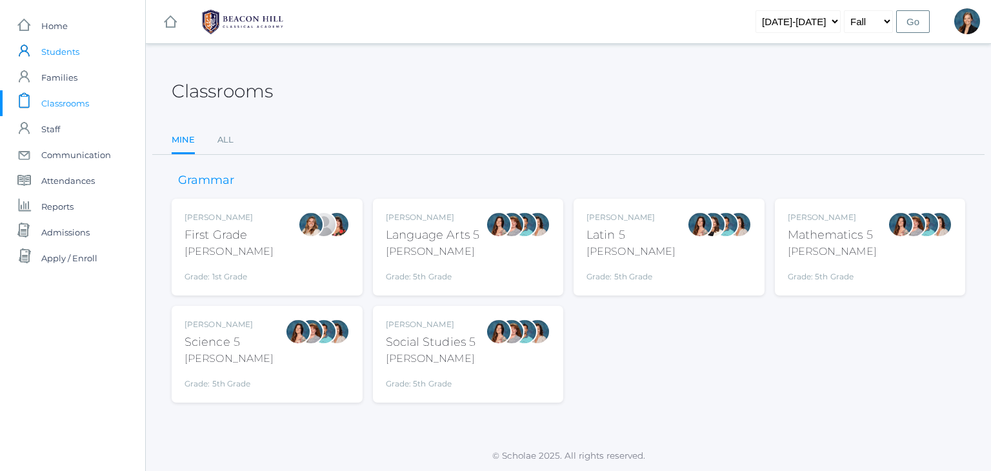
click at [59, 57] on span "Students" at bounding box center [60, 52] width 38 height 26
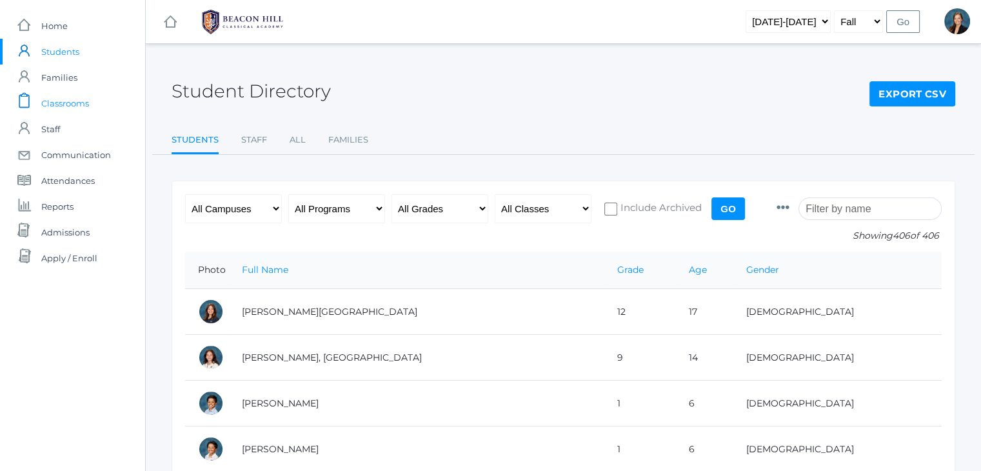
click at [74, 100] on span "Classrooms" at bounding box center [65, 103] width 48 height 26
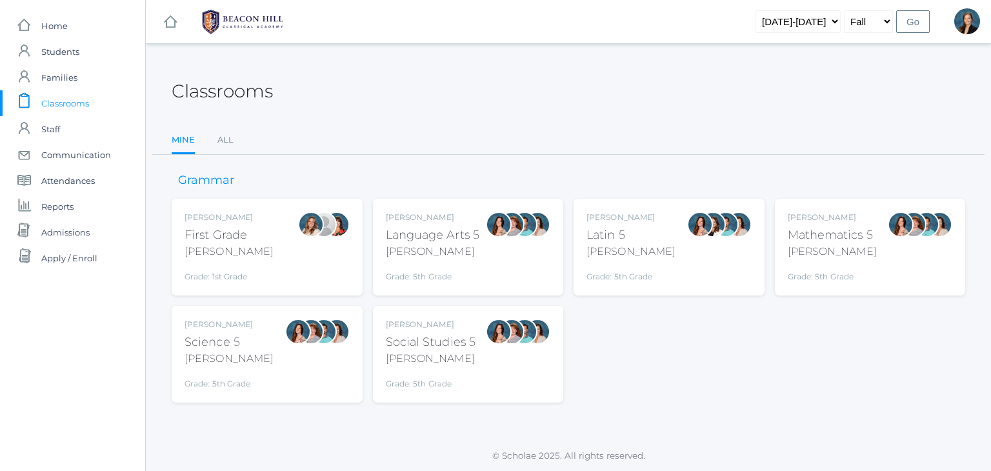
click at [423, 241] on div "Language Arts 5" at bounding box center [433, 234] width 94 height 17
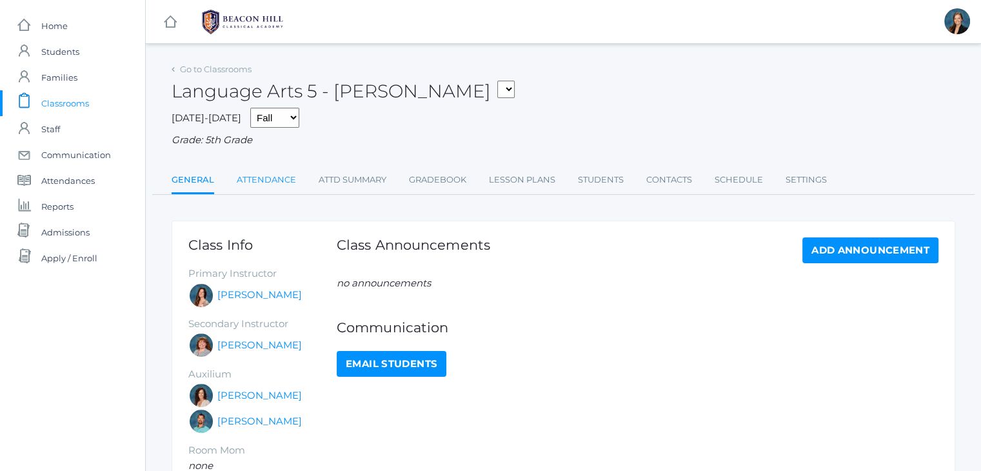
click at [274, 178] on link "Attendance" at bounding box center [266, 180] width 59 height 26
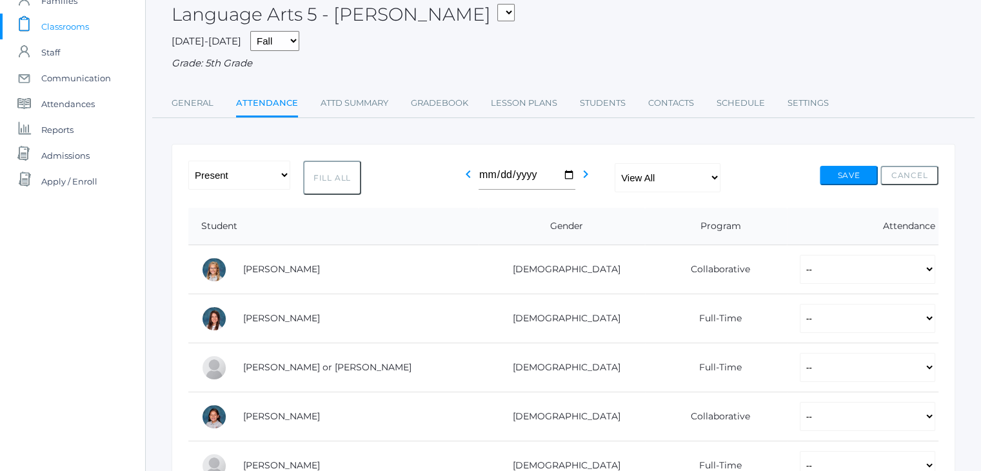
scroll to position [77, 0]
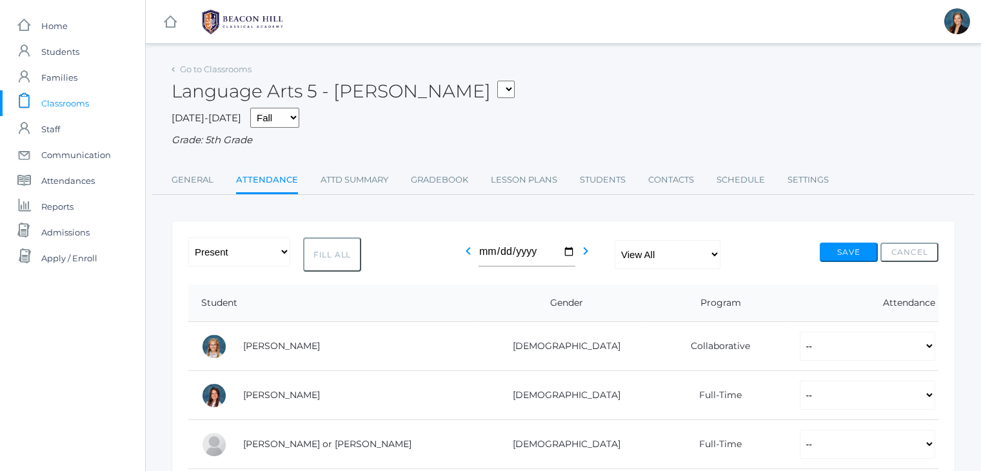
scroll to position [77, 0]
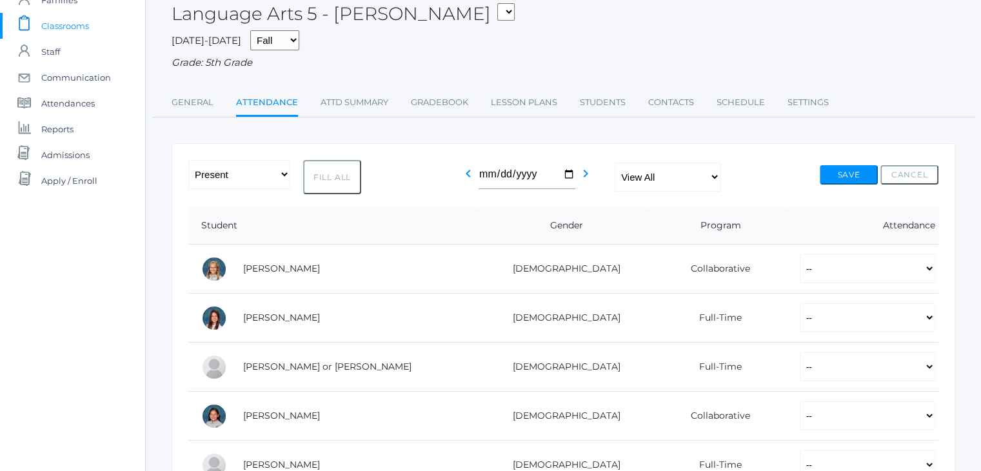
scroll to position [77, 0]
click at [587, 70] on div "Grade: 5th Grade" at bounding box center [564, 62] width 784 height 15
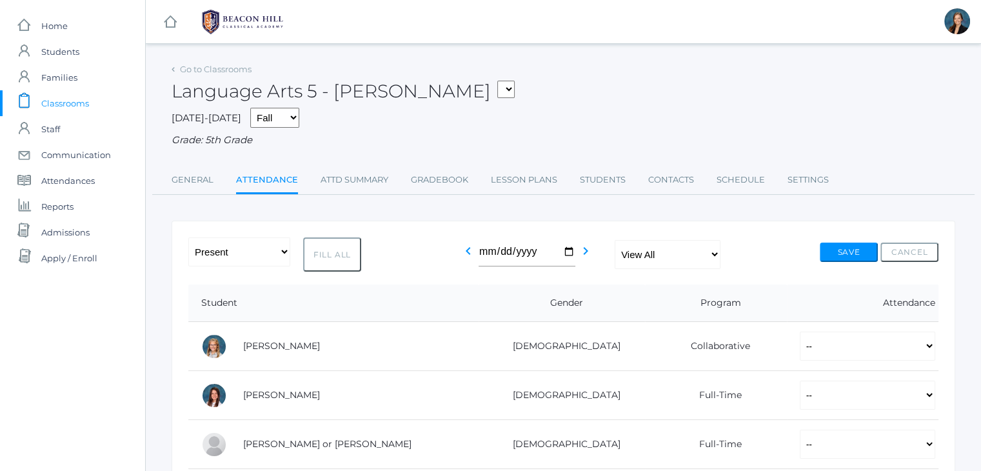
click at [593, 75] on div "Language Arts 5 - Salazar 01LA - First Grade Barber 05LATIN - Latin 5 Salazar 0…" at bounding box center [564, 84] width 784 height 48
click at [43, 49] on span "Students" at bounding box center [60, 52] width 38 height 26
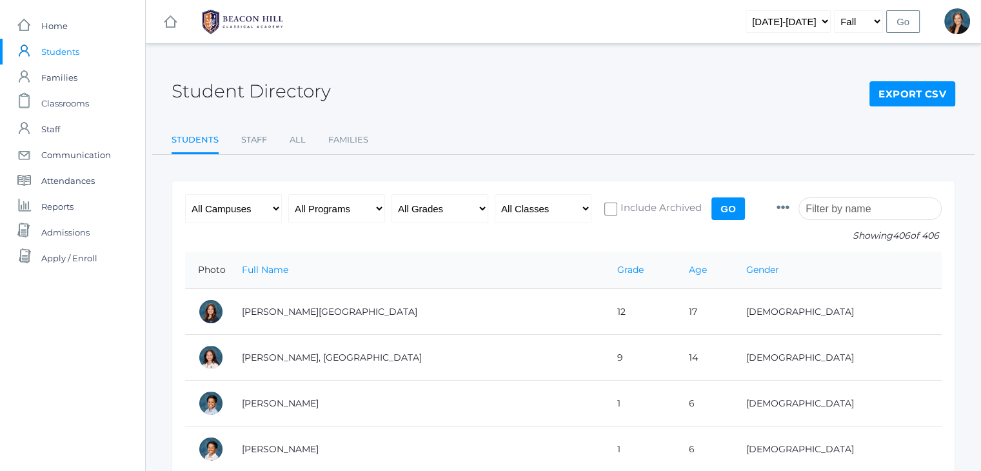
click at [849, 212] on input "search" at bounding box center [870, 208] width 143 height 23
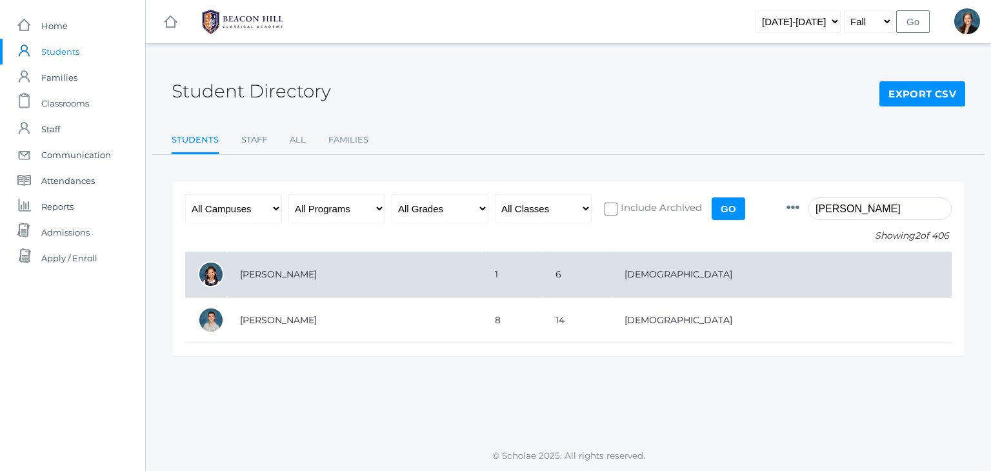
type input "whitney"
click at [297, 276] on td "[PERSON_NAME]" at bounding box center [354, 275] width 255 height 46
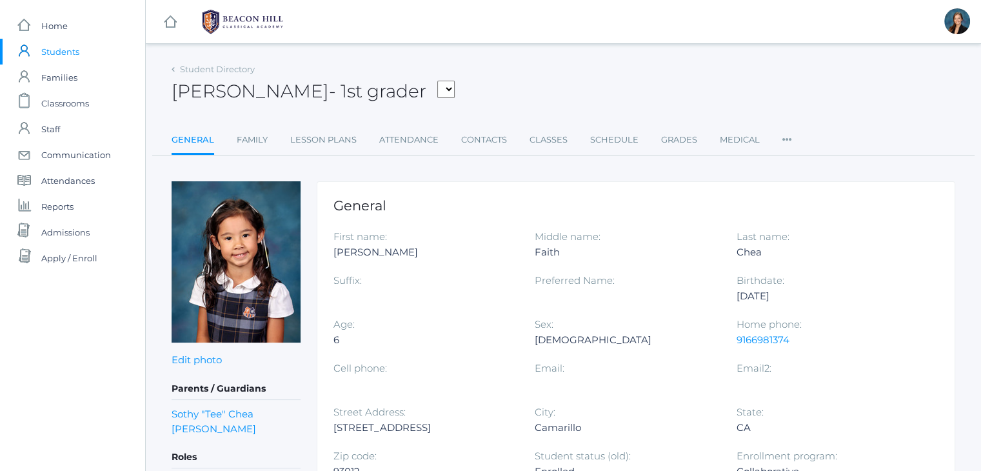
click at [524, 73] on div "Whitney Chea - 1st grader Abrea, Dominic Abrea, Grayson Alstot, Nolan Armstrong…" at bounding box center [564, 84] width 784 height 48
click at [513, 72] on div "Whitney Chea - 1st grader Abrea, Dominic Abrea, Grayson Alstot, Nolan Armstrong…" at bounding box center [564, 84] width 784 height 48
click at [521, 68] on div "Whitney Chea - 1st grader Abrea, Dominic Abrea, Grayson Alstot, Nolan Armstrong…" at bounding box center [564, 84] width 784 height 48
click at [555, 64] on div "Whitney Chea - 1st grader Abrea, Dominic Abrea, Grayson Alstot, Nolan Armstrong…" at bounding box center [564, 84] width 784 height 48
click at [194, 426] on link "Lisa Chea" at bounding box center [214, 428] width 84 height 15
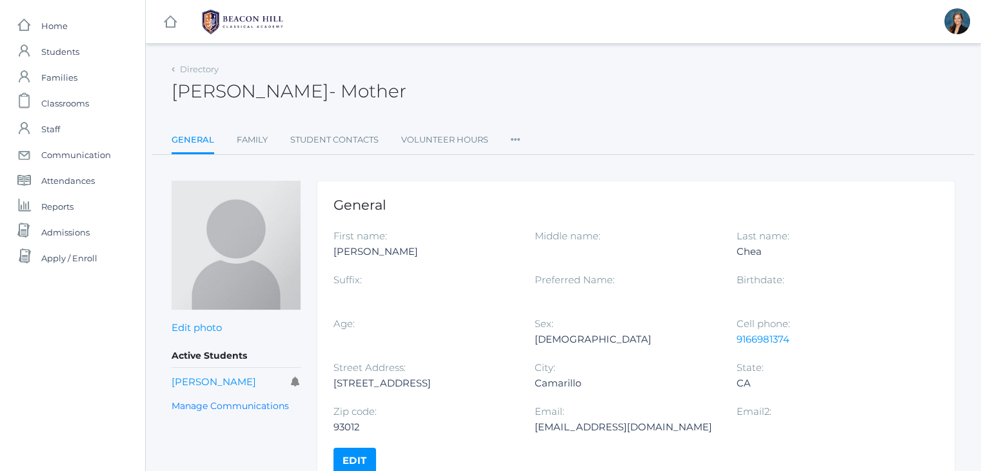
click at [606, 71] on div "Lisa Chea - Mother Lisa Chea Mother" at bounding box center [564, 84] width 784 height 48
click at [544, 81] on div "Lisa Chea - Mother Lisa Chea Mother" at bounding box center [564, 84] width 784 height 48
click at [493, 57] on div "icons/ui/navigation/hamburger Created with Sketch. icons/ui/navigation/home Cre…" at bounding box center [563, 268] width 836 height 537
click at [783, 358] on div "Cell phone: 9166981374" at bounding box center [837, 338] width 201 height 44
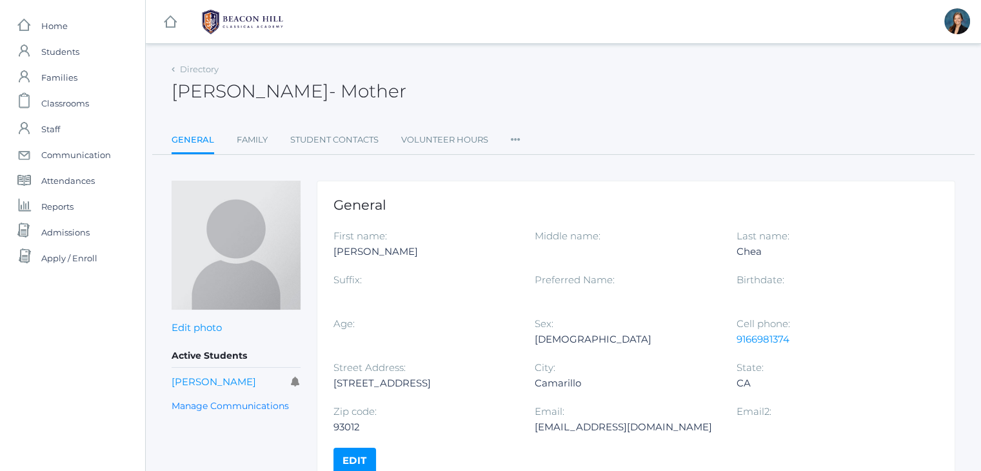
click at [468, 60] on div "Lisa Chea - Mother Lisa Chea Mother" at bounding box center [564, 84] width 784 height 48
click at [72, 50] on span "Students" at bounding box center [60, 52] width 38 height 26
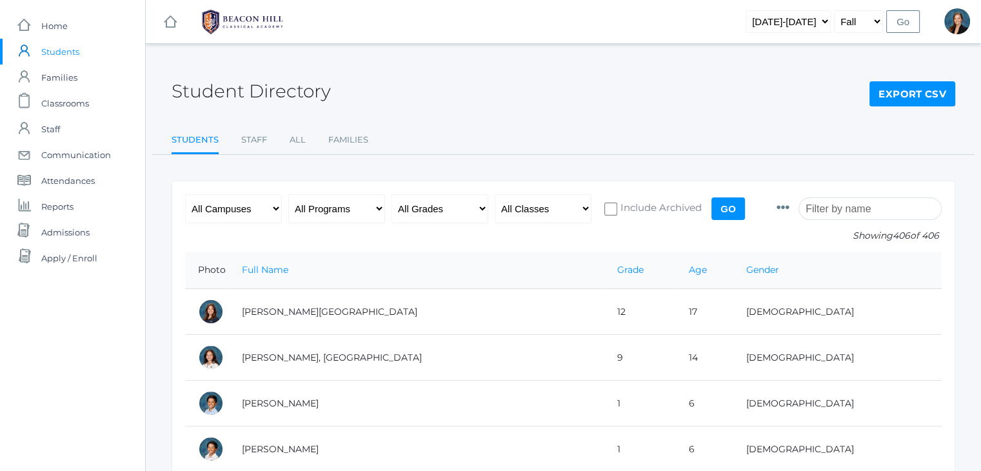
click at [57, 54] on span "Students" at bounding box center [60, 52] width 38 height 26
click at [51, 90] on span "Classrooms" at bounding box center [65, 103] width 48 height 26
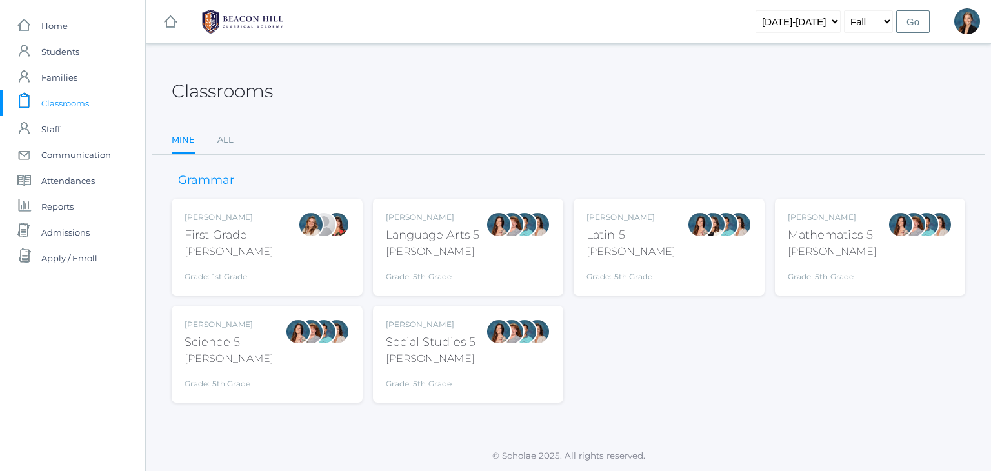
click at [428, 228] on div "Language Arts 5" at bounding box center [433, 234] width 94 height 17
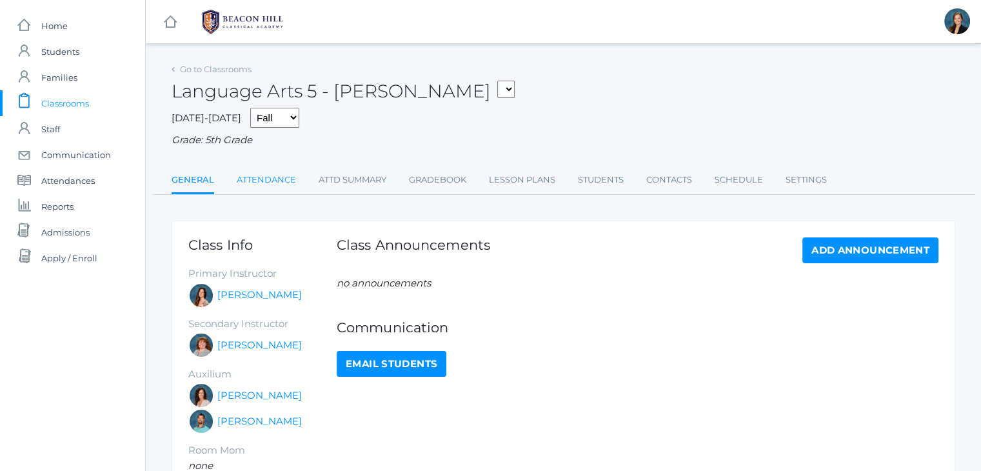
click at [253, 177] on link "Attendance" at bounding box center [266, 180] width 59 height 26
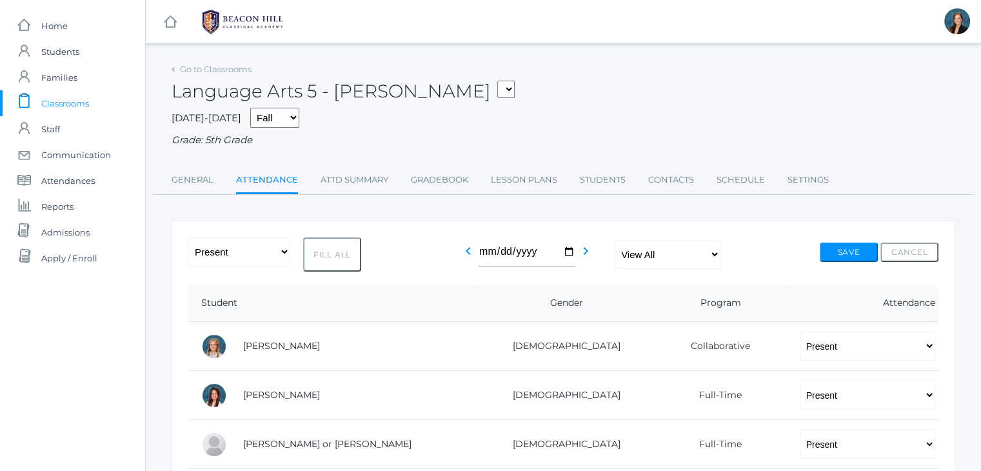
click at [79, 106] on span "Classrooms" at bounding box center [65, 103] width 48 height 26
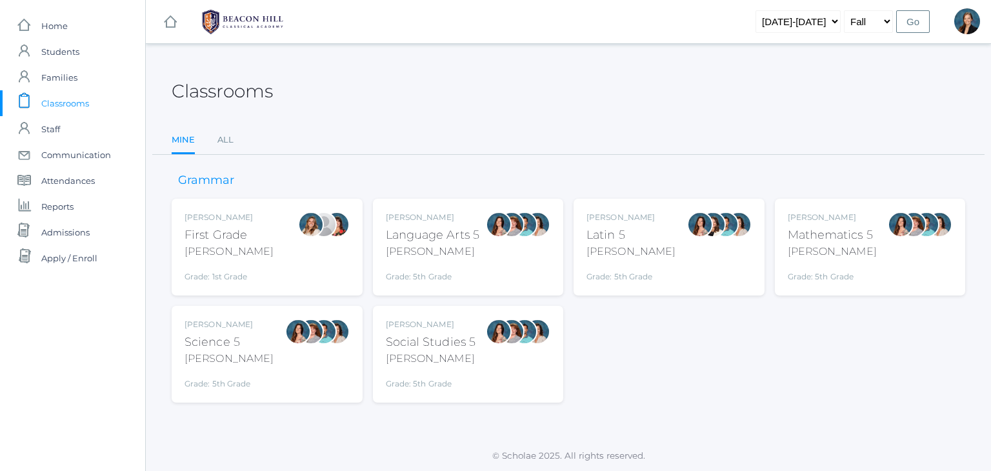
click at [215, 230] on div "First Grade" at bounding box center [228, 234] width 89 height 17
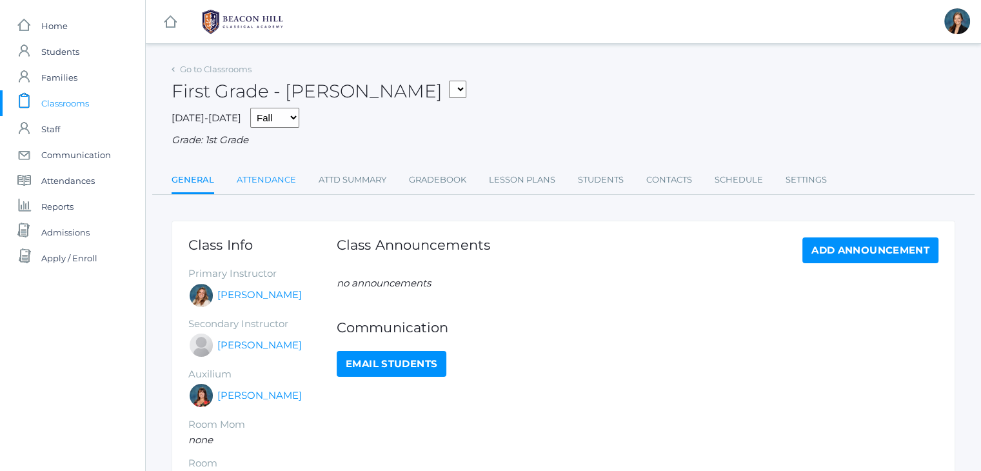
click at [250, 186] on link "Attendance" at bounding box center [266, 180] width 59 height 26
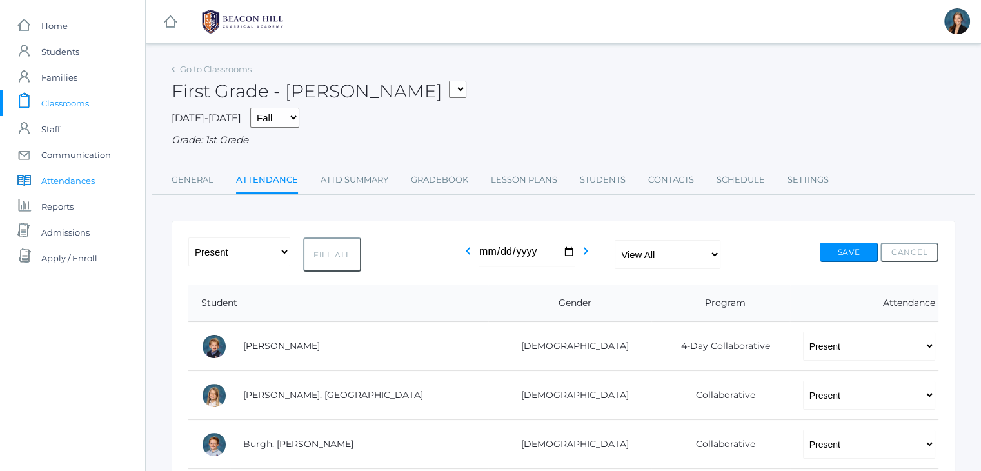
click at [61, 179] on span "Attendances" at bounding box center [68, 181] width 54 height 26
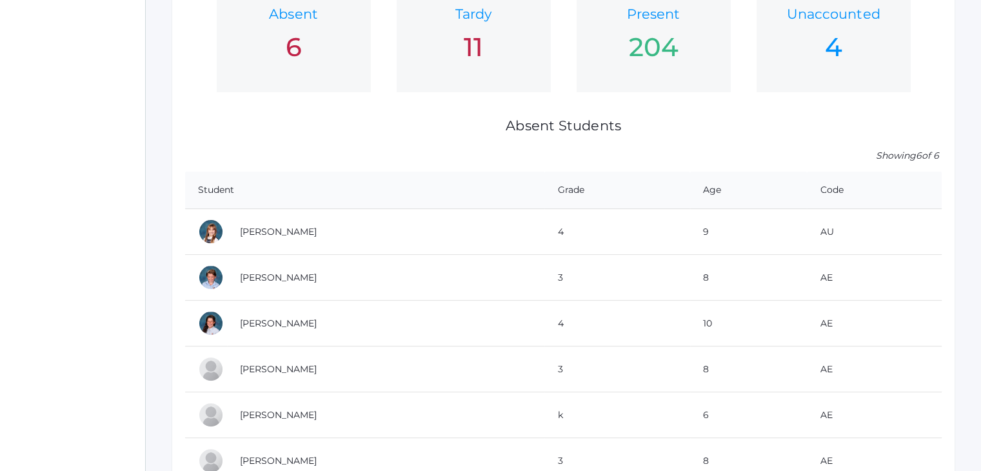
scroll to position [368, 0]
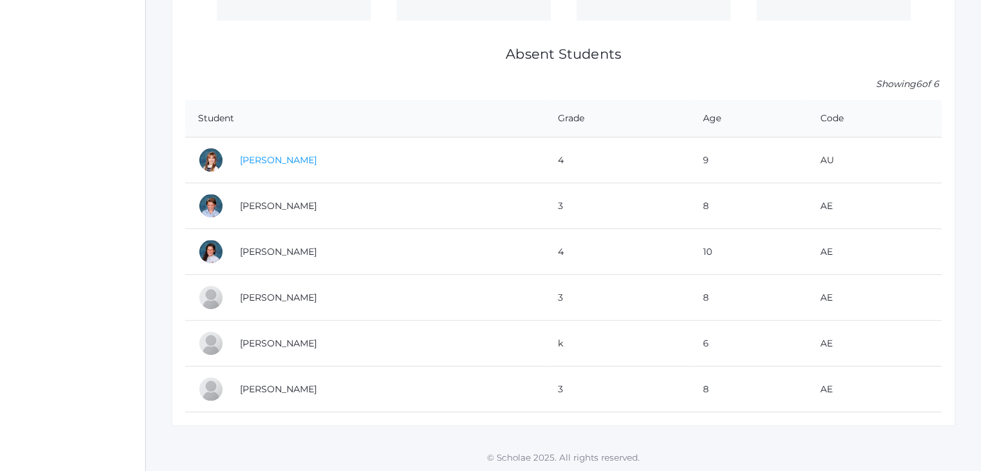
click at [255, 157] on link "[PERSON_NAME]" at bounding box center [278, 160] width 77 height 12
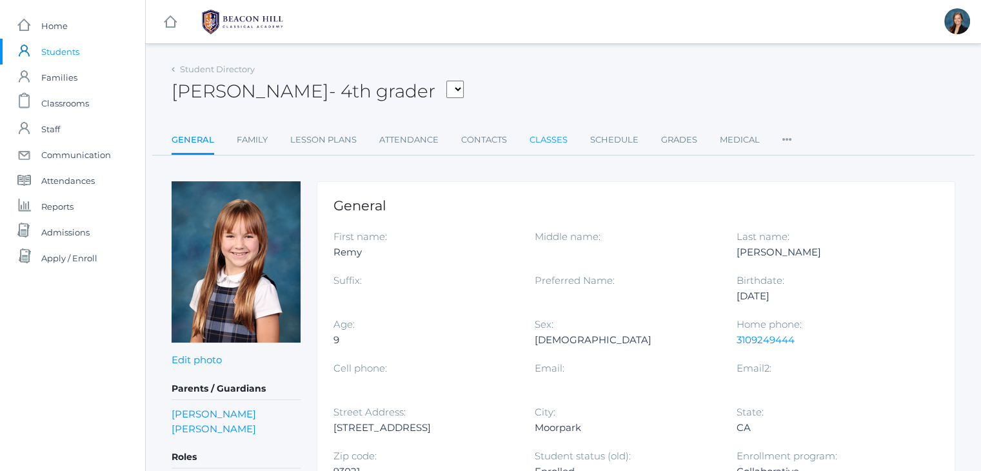
click at [555, 141] on link "Classes" at bounding box center [549, 140] width 38 height 26
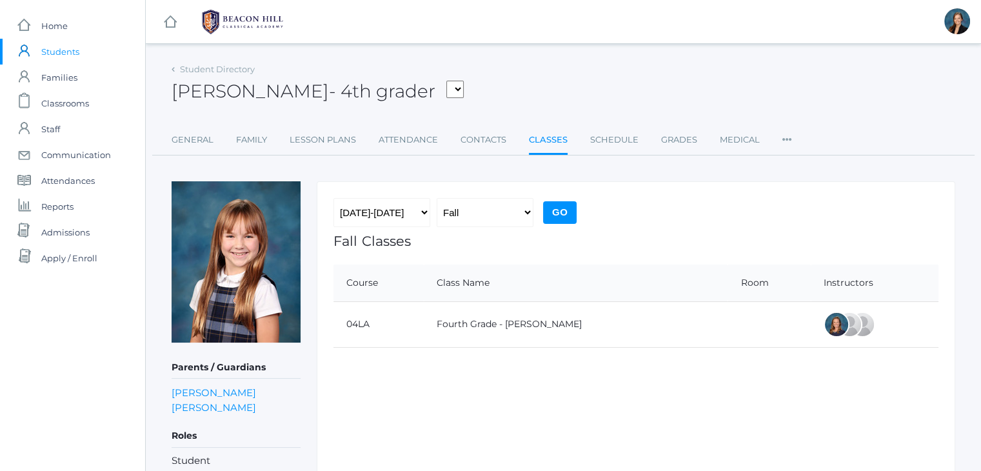
click at [555, 141] on link "Classes" at bounding box center [548, 141] width 39 height 28
click at [557, 50] on div "icons/ui/navigation/hamburger Created with Sketch. icons/ui/navigation/home Cre…" at bounding box center [563, 319] width 836 height 639
click at [54, 55] on span "Students" at bounding box center [60, 52] width 38 height 26
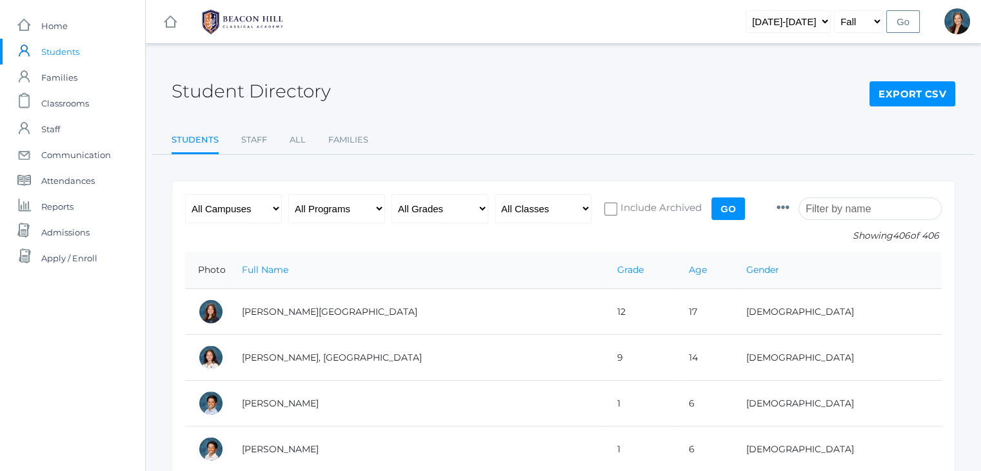
click at [541, 106] on div "Student Directory Export CSV" at bounding box center [564, 84] width 784 height 48
